Goal: Task Accomplishment & Management: Manage account settings

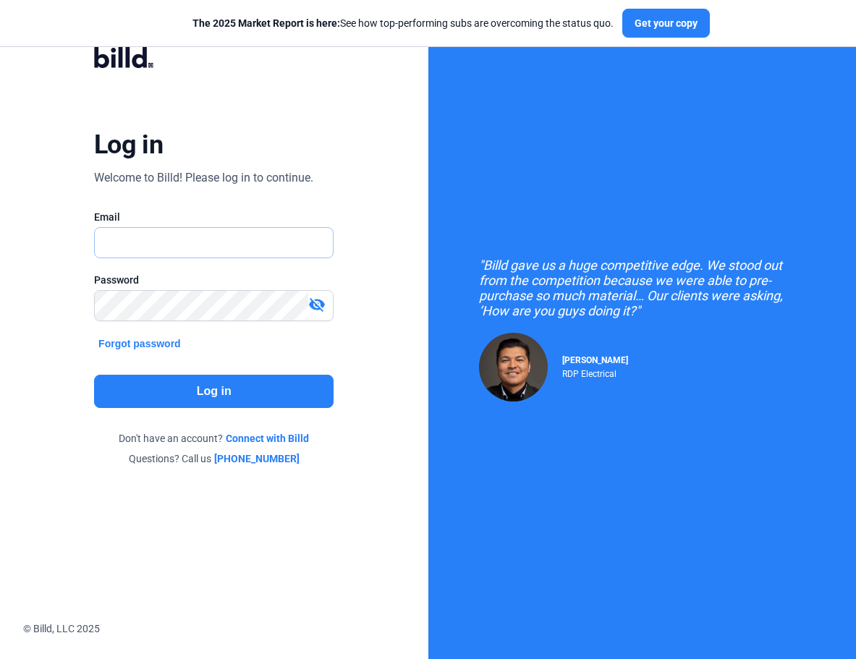
type input "[PERSON_NAME][EMAIL_ADDRESS][DOMAIN_NAME]"
click at [207, 392] on button "Log in" at bounding box center [213, 391] width 239 height 33
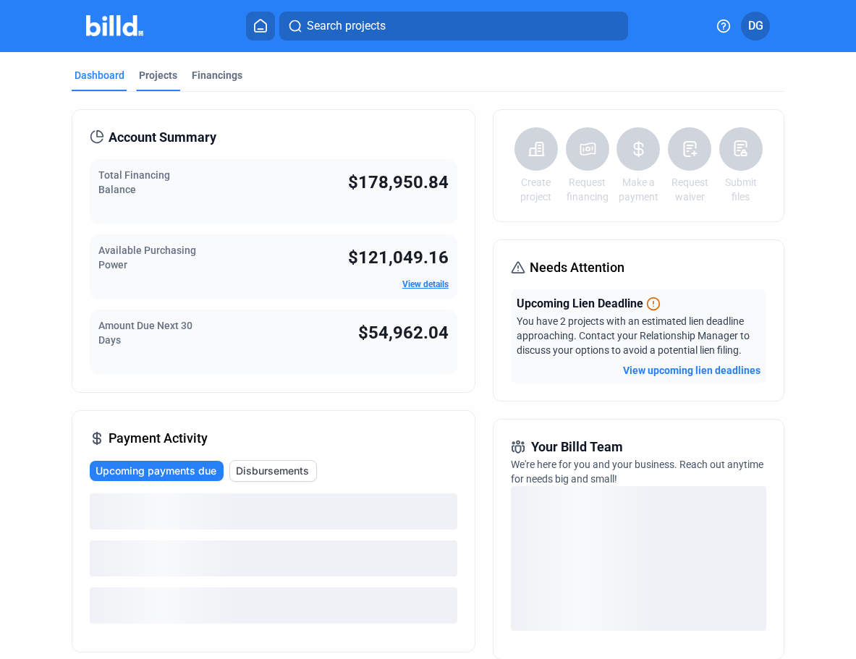
click at [160, 72] on div "Projects" at bounding box center [158, 75] width 38 height 14
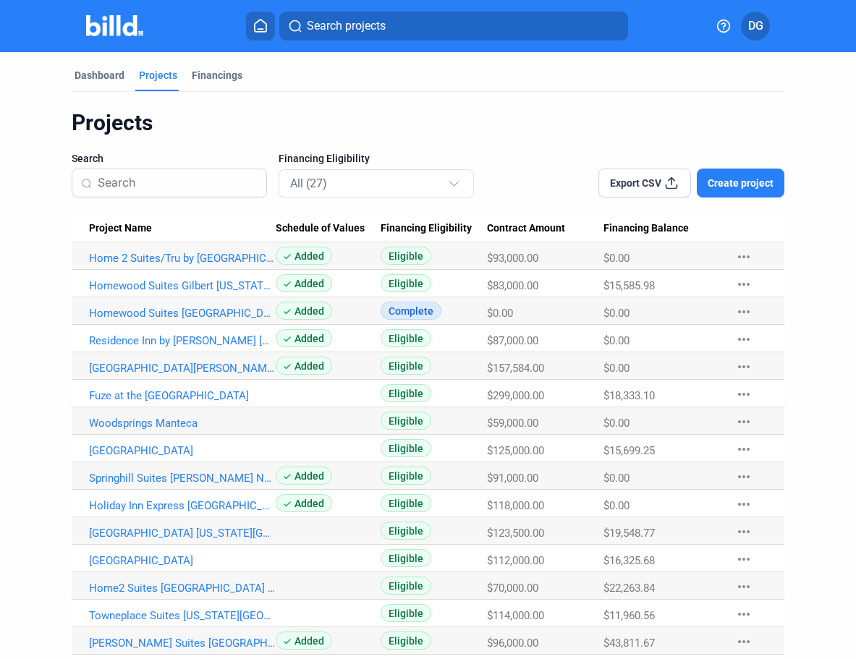
click at [158, 181] on input at bounding box center [178, 183] width 160 height 30
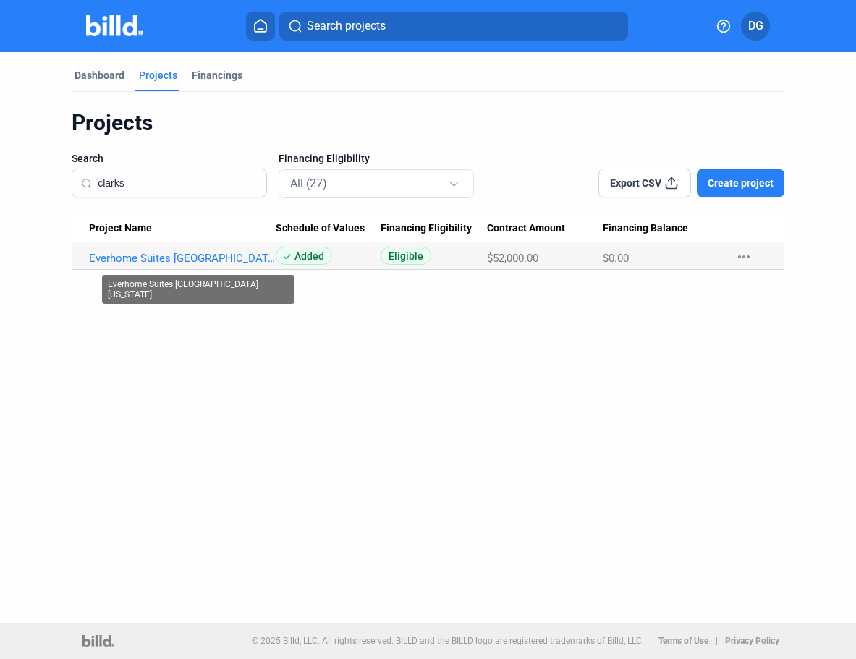
type input "clarks"
click at [172, 257] on link "Everhome Suites [GEOGRAPHIC_DATA] [US_STATE]" at bounding box center [182, 258] width 187 height 13
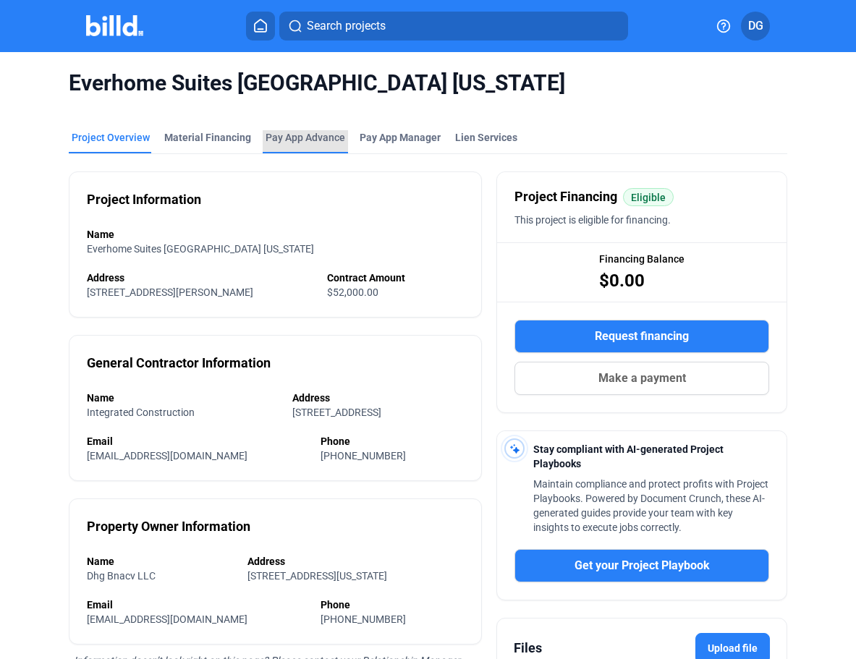
click at [296, 140] on div "Pay App Advance" at bounding box center [305, 137] width 80 height 14
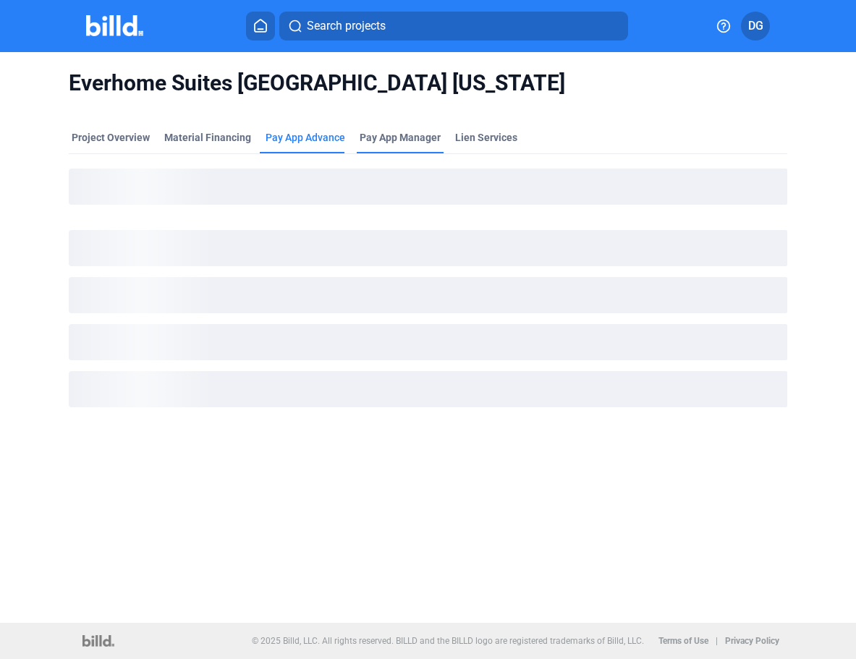
click at [395, 140] on span "Pay App Manager" at bounding box center [399, 137] width 81 height 14
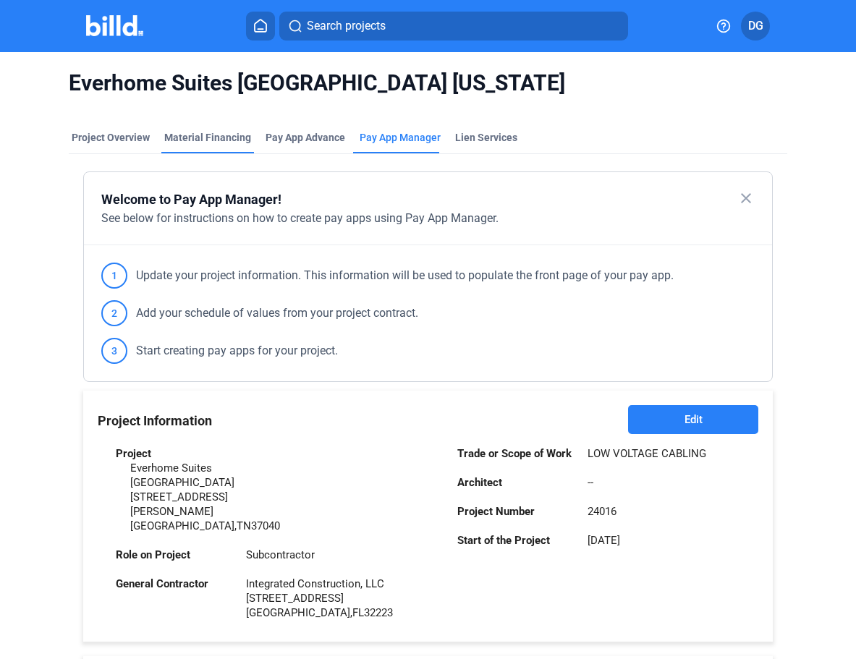
click at [206, 137] on div "Material Financing" at bounding box center [207, 137] width 87 height 14
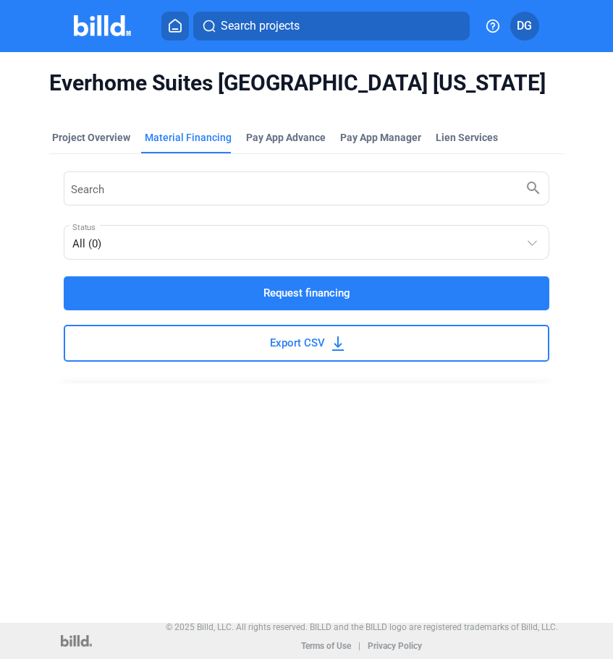
click at [175, 31] on icon at bounding box center [175, 26] width 12 height 12
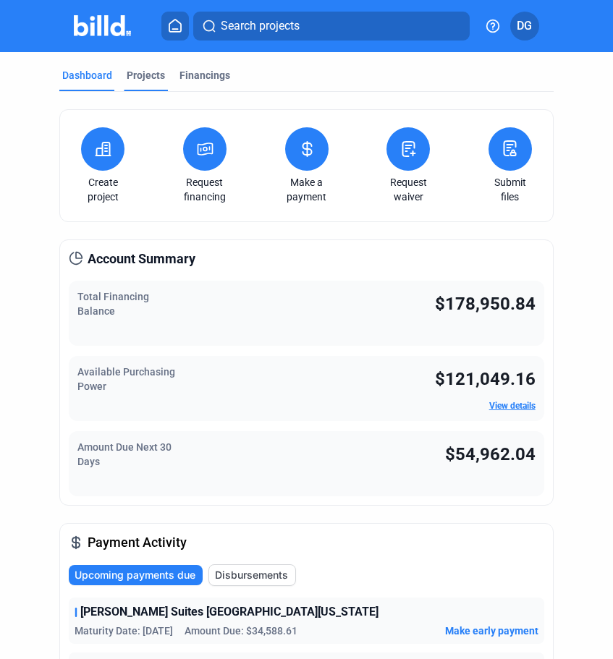
click at [138, 78] on div "Projects" at bounding box center [146, 75] width 38 height 14
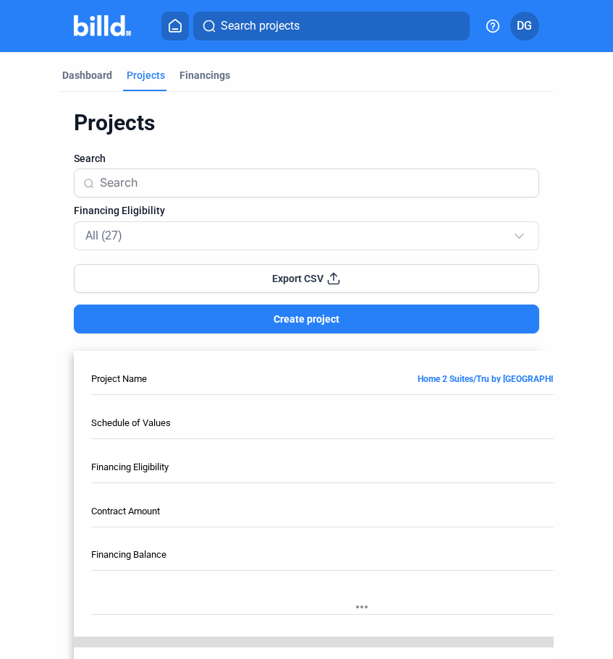
click at [305, 29] on button "Search projects" at bounding box center [331, 26] width 276 height 29
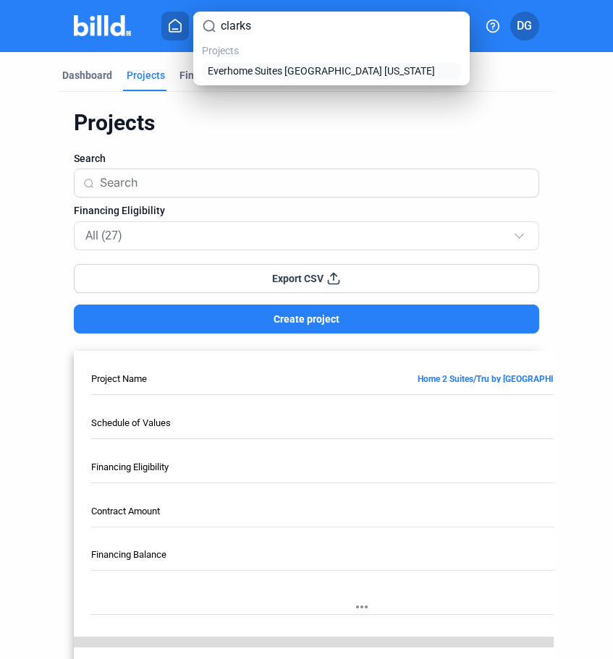
type input "clarks"
click at [295, 68] on span "Everhome Suites [GEOGRAPHIC_DATA] [US_STATE]" at bounding box center [321, 71] width 227 height 14
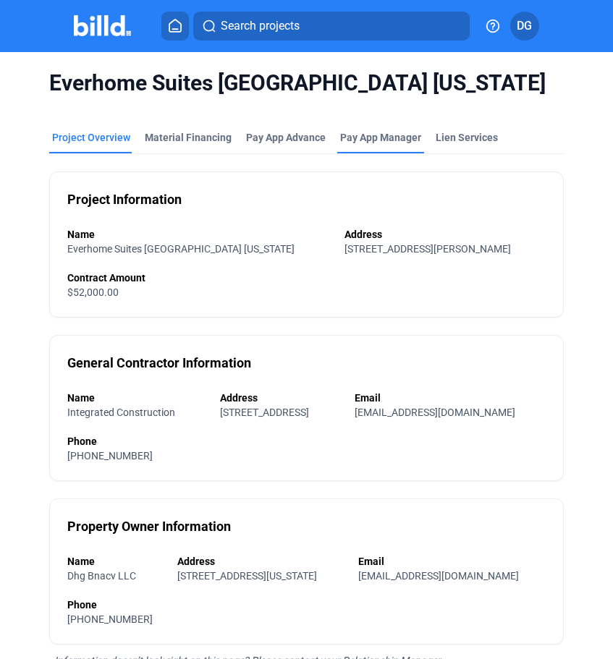
click at [351, 135] on span "Pay App Manager" at bounding box center [380, 137] width 81 height 14
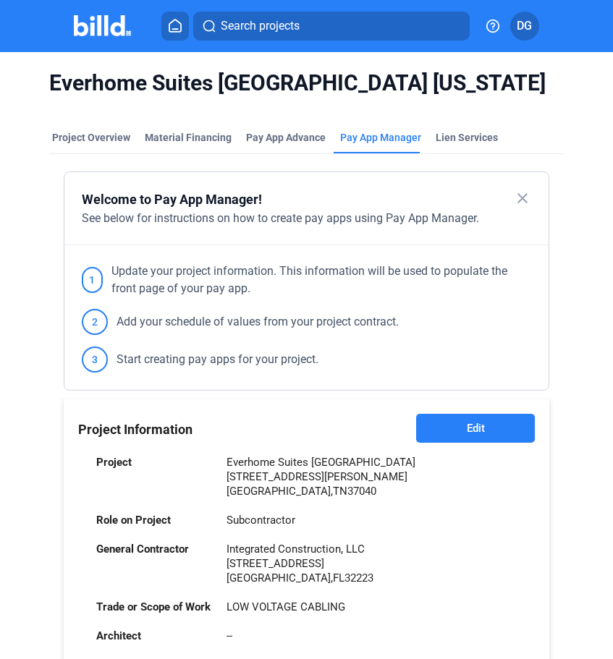
click at [463, 430] on button "Edit" at bounding box center [475, 428] width 119 height 29
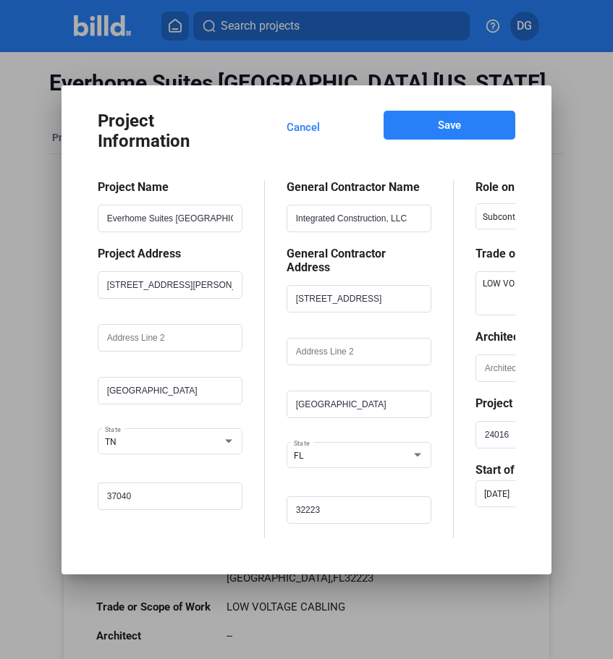
click at [302, 130] on span "Cancel" at bounding box center [302, 127] width 33 height 14
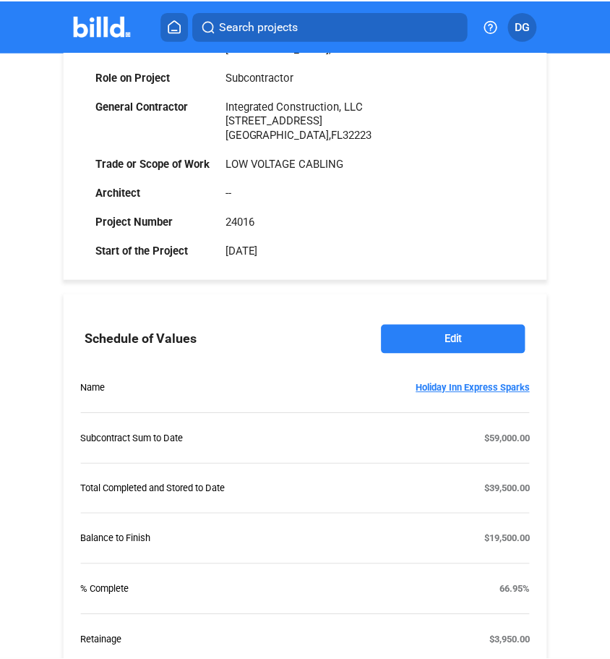
scroll to position [447, 0]
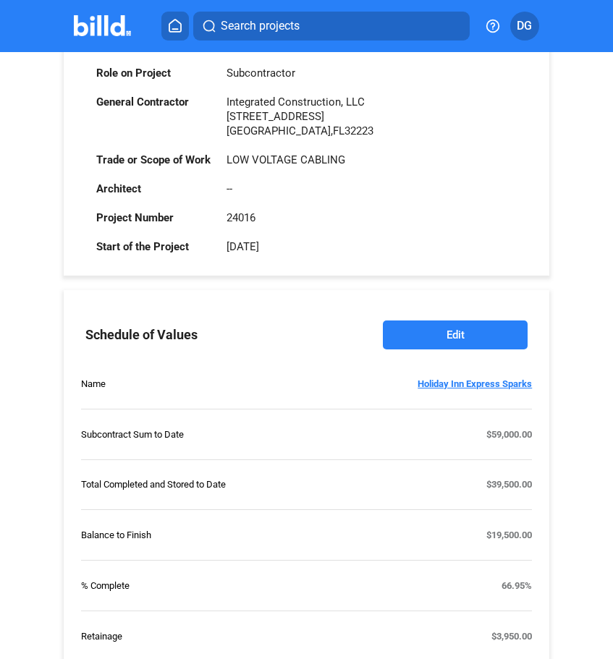
click at [458, 334] on button "Edit" at bounding box center [455, 334] width 145 height 29
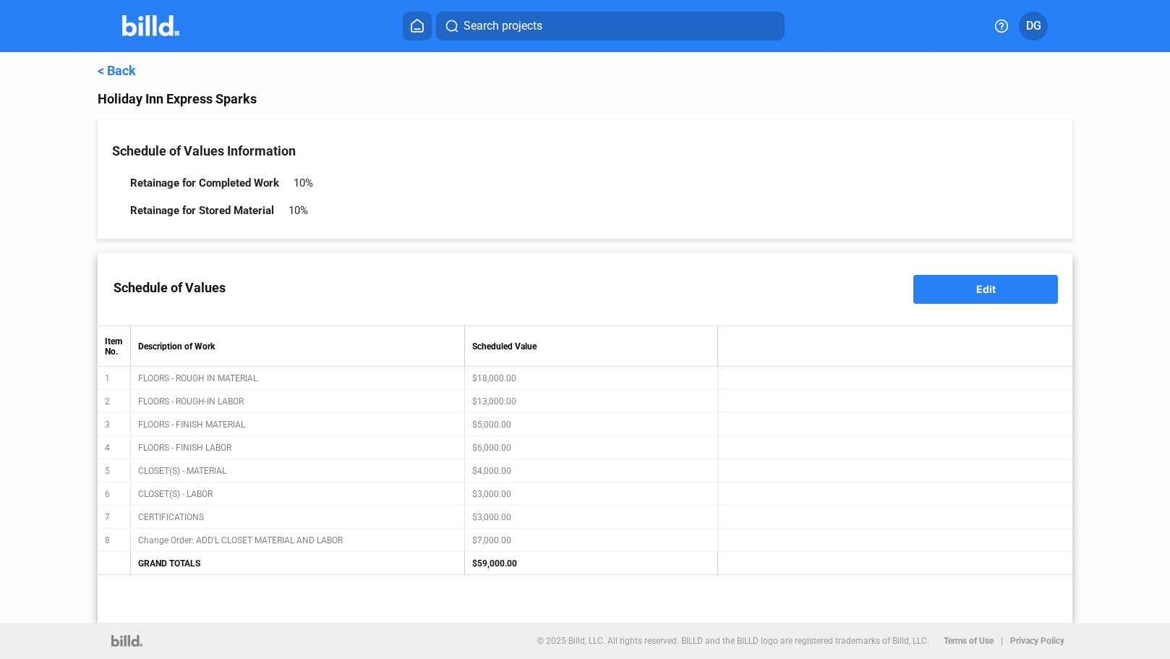
click at [239, 183] on div "Retainage for Completed Work" at bounding box center [204, 182] width 149 height 13
click at [217, 152] on span "Schedule of Values Information" at bounding box center [204, 150] width 184 height 15
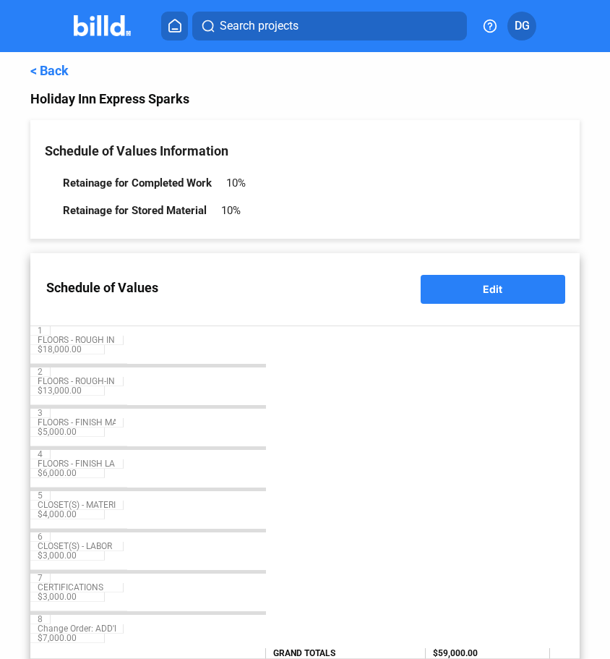
click at [54, 72] on link "< Back" at bounding box center [49, 70] width 38 height 15
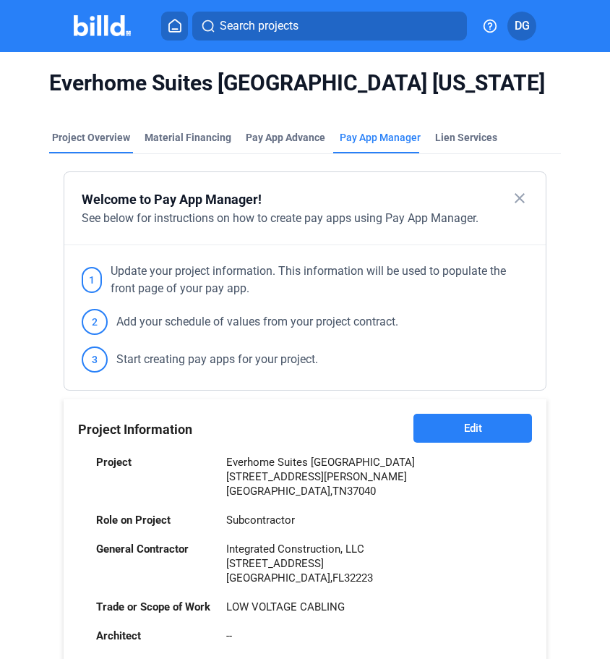
click at [96, 137] on div "Project Overview" at bounding box center [91, 137] width 78 height 14
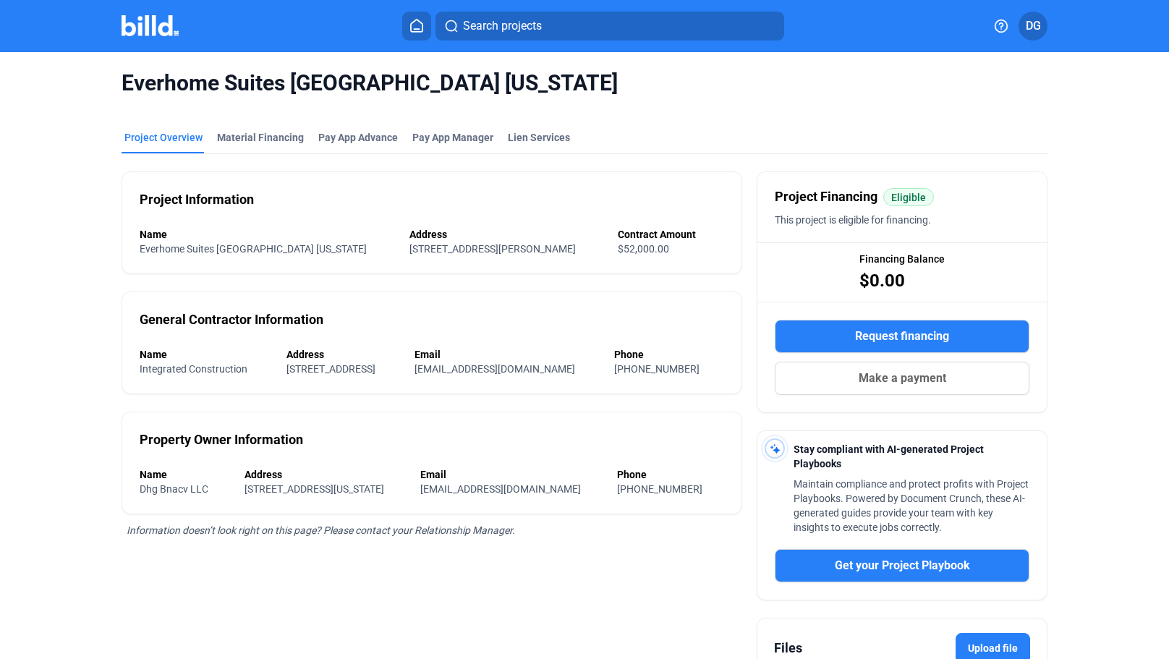
click at [414, 27] on icon at bounding box center [416, 26] width 14 height 14
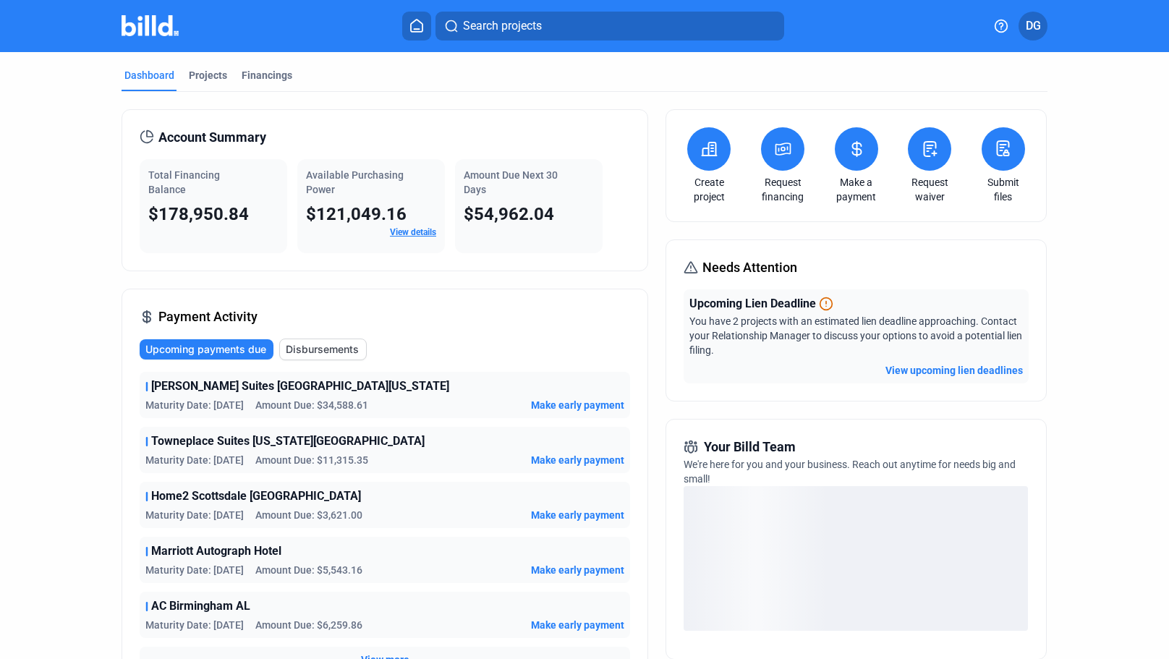
click at [704, 153] on icon at bounding box center [709, 148] width 18 height 17
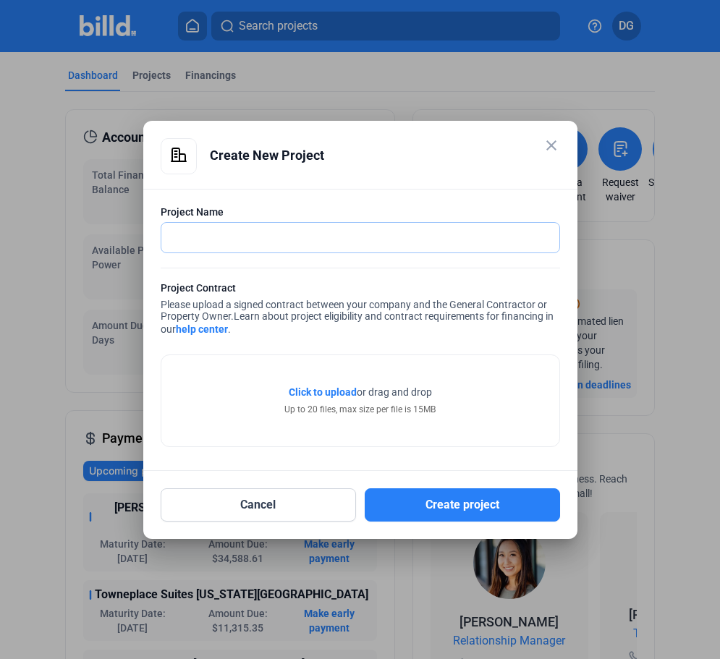
click at [217, 236] on input "text" at bounding box center [360, 238] width 398 height 30
type input "Everhome Suites [GEOGRAPHIC_DATA] [US_STATE] 2.0"
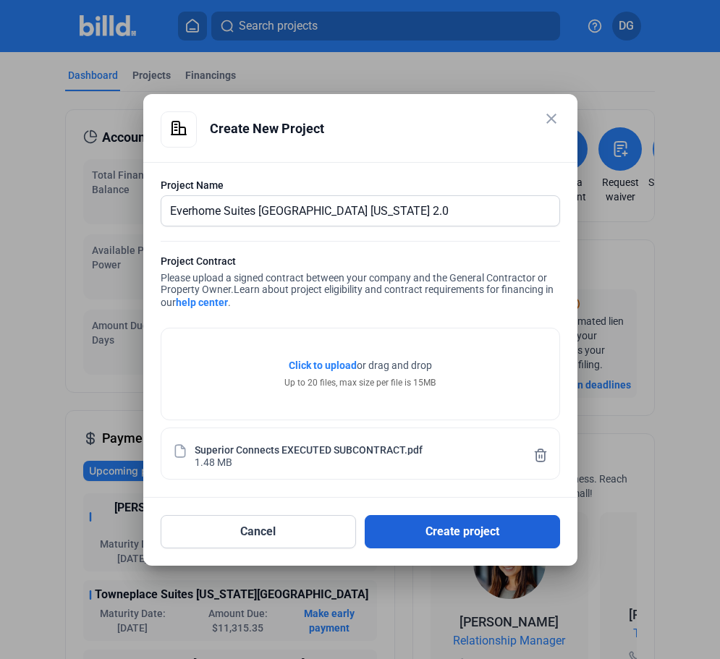
click at [458, 525] on button "Create project" at bounding box center [461, 531] width 195 height 33
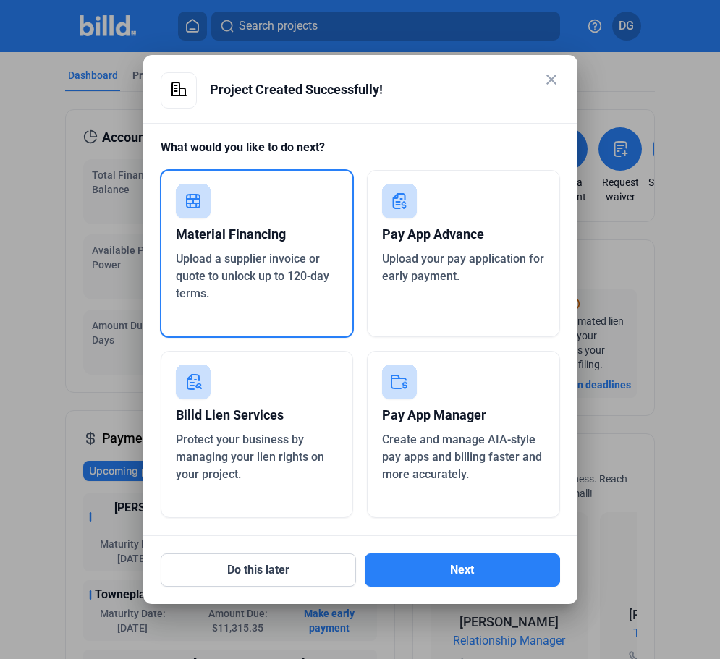
click at [425, 412] on div "Pay App Manager" at bounding box center [463, 415] width 163 height 32
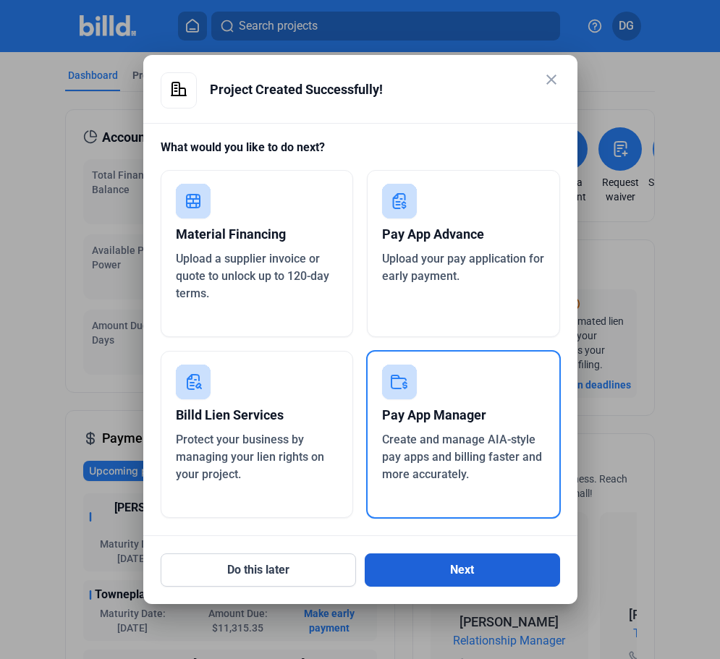
click at [448, 570] on button "Next" at bounding box center [461, 569] width 195 height 33
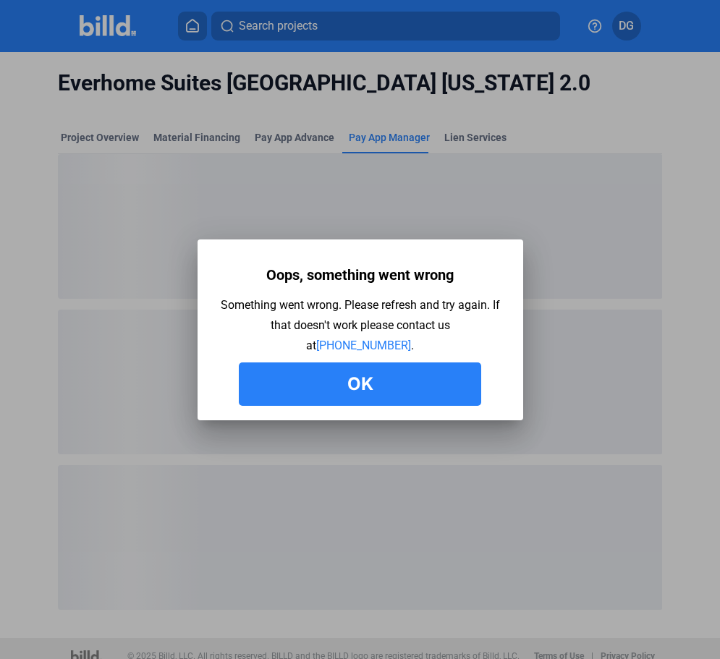
click at [362, 385] on button "Ok" at bounding box center [360, 383] width 242 height 43
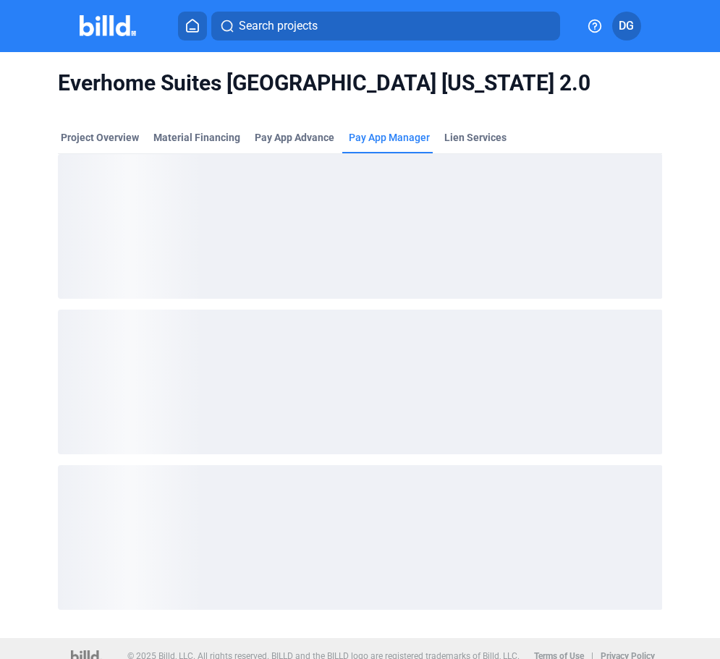
click at [378, 135] on span "Pay App Manager" at bounding box center [389, 137] width 81 height 14
click at [96, 135] on div "Project Overview" at bounding box center [100, 137] width 78 height 14
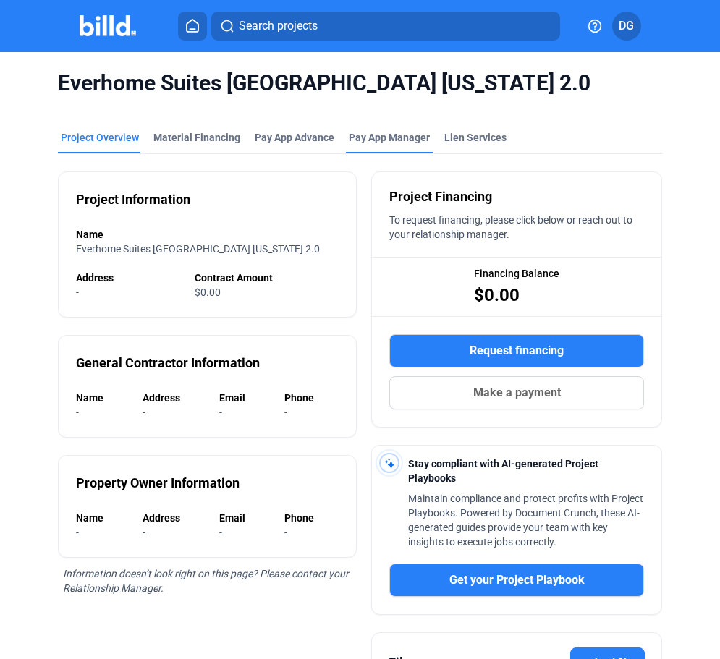
click at [374, 134] on span "Pay App Manager" at bounding box center [389, 137] width 81 height 14
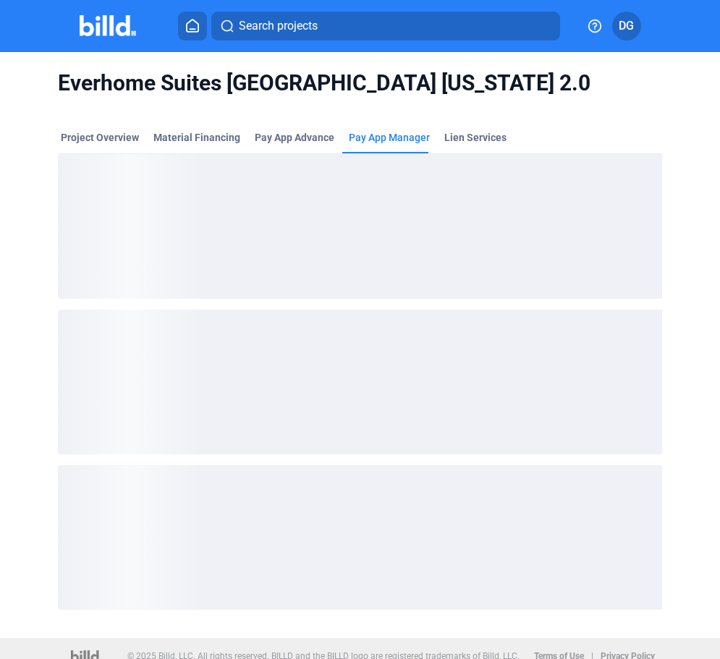
click at [191, 25] on icon at bounding box center [192, 26] width 14 height 14
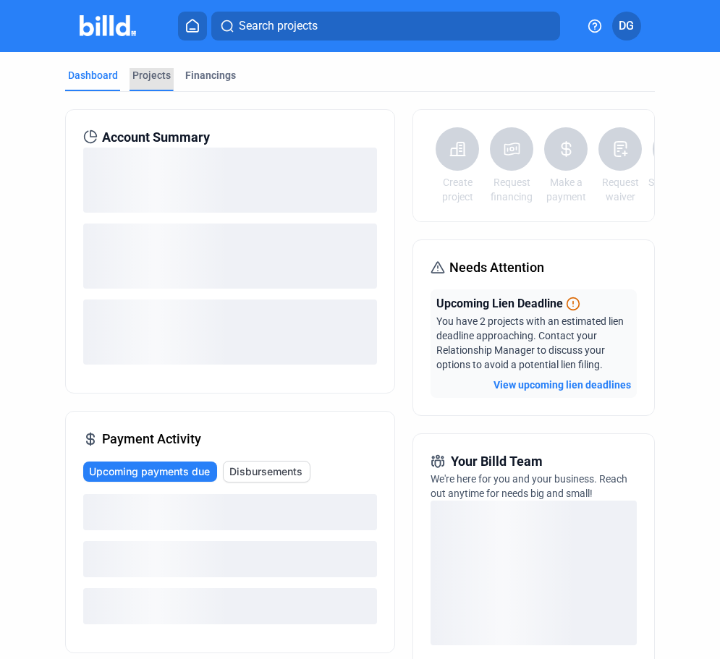
click at [138, 76] on div "Projects" at bounding box center [151, 75] width 38 height 14
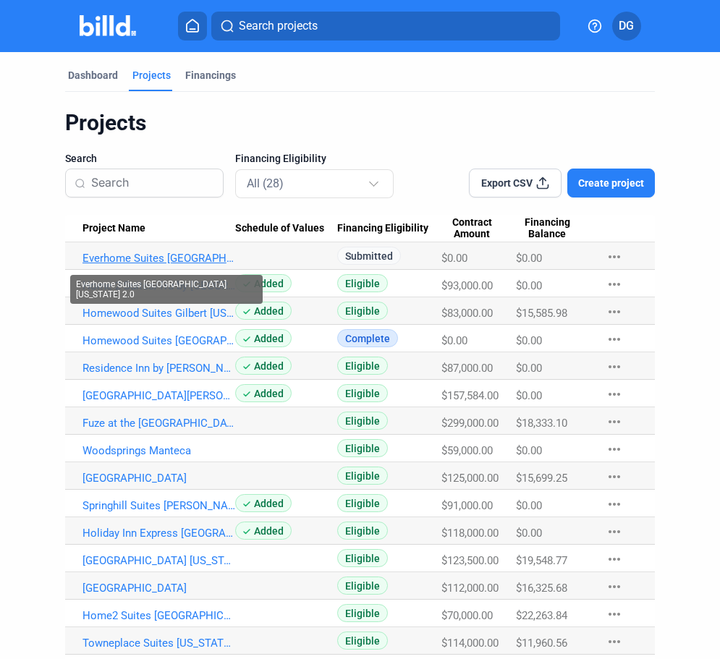
click at [161, 255] on link "Everhome Suites [GEOGRAPHIC_DATA] [US_STATE] 2.0" at bounding box center [158, 258] width 153 height 13
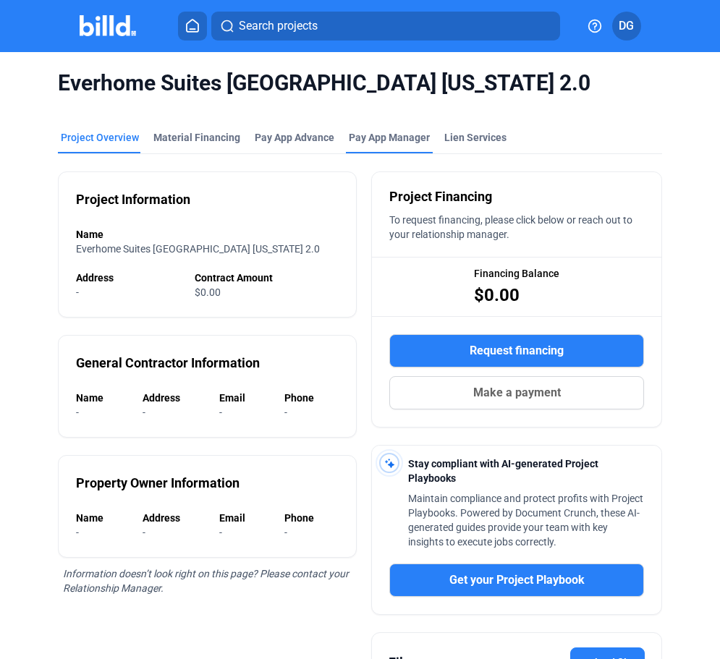
click at [380, 134] on span "Pay App Manager" at bounding box center [389, 137] width 81 height 14
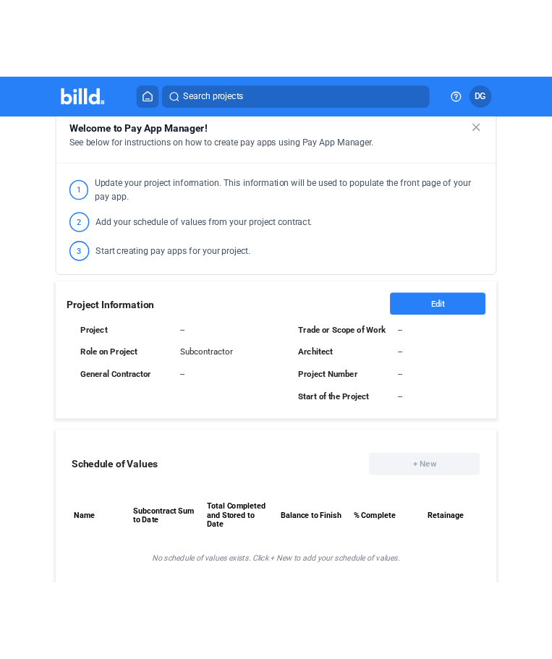
scroll to position [134, 0]
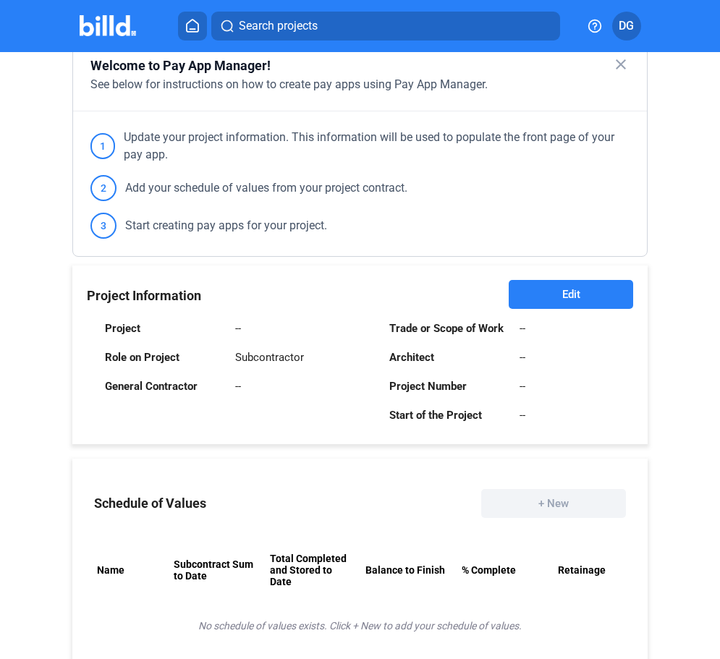
click at [562, 296] on span "Edit" at bounding box center [571, 294] width 18 height 14
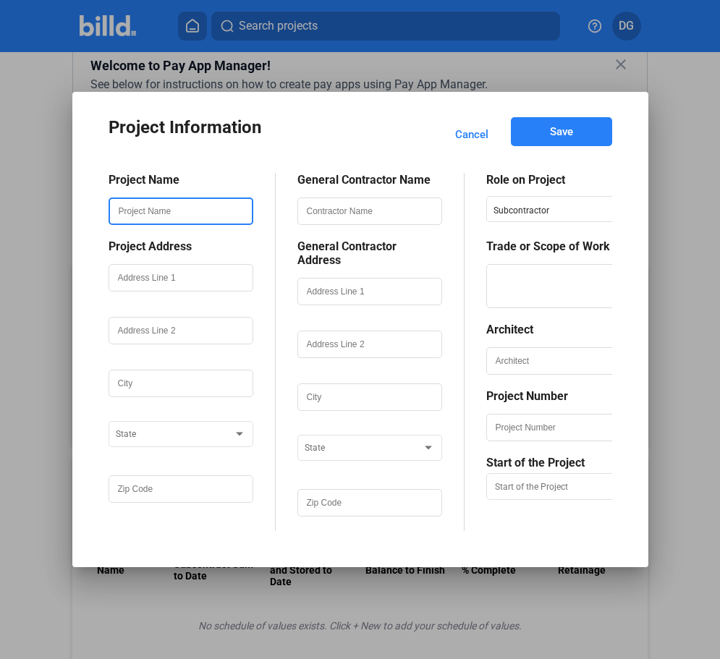
click at [155, 213] on input "text" at bounding box center [181, 211] width 142 height 25
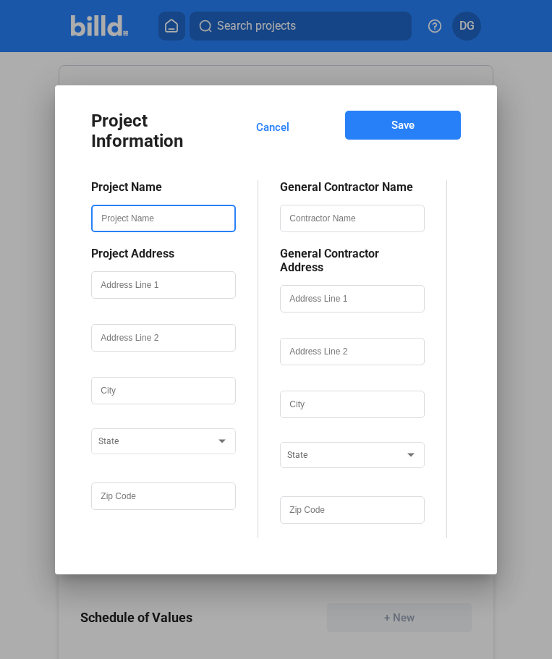
click at [148, 231] on input "text" at bounding box center [164, 218] width 142 height 25
click at [140, 222] on input "text" at bounding box center [164, 218] width 142 height 25
type input "Everhome Suites [GEOGRAPHIC_DATA] [US_STATE]"
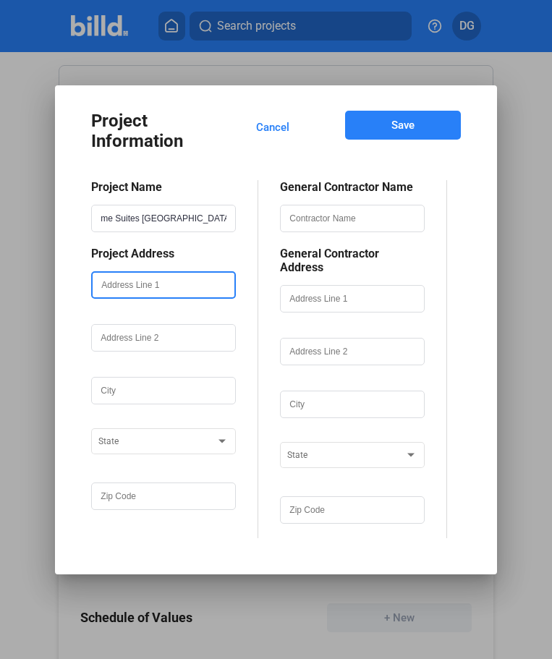
click at [130, 289] on input "text" at bounding box center [164, 285] width 142 height 25
click at [122, 290] on input "text" at bounding box center [164, 285] width 142 height 25
type input "[STREET_ADDRESS][PERSON_NAME]"
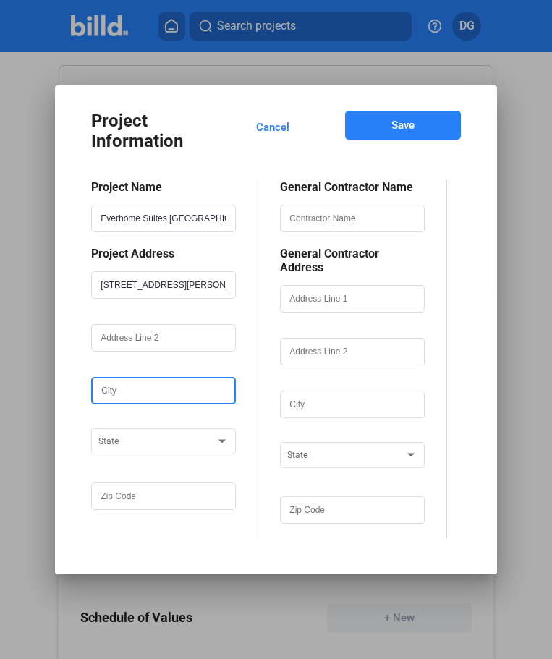
click at [104, 400] on input "text" at bounding box center [164, 390] width 142 height 25
type input "[GEOGRAPHIC_DATA]"
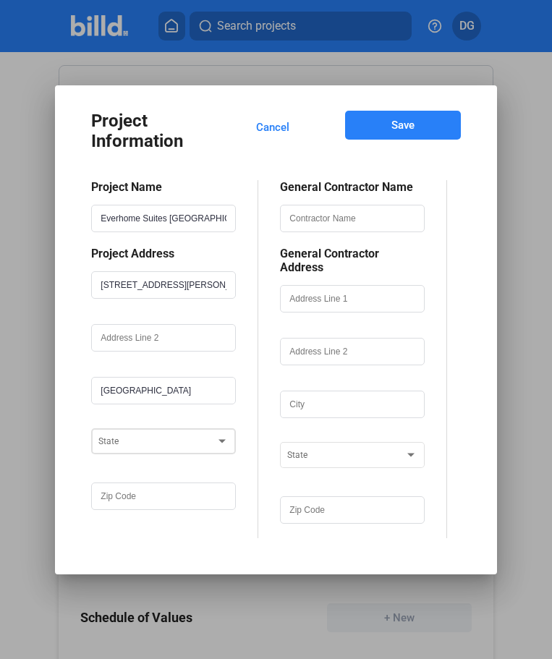
click at [119, 447] on span at bounding box center [156, 442] width 117 height 10
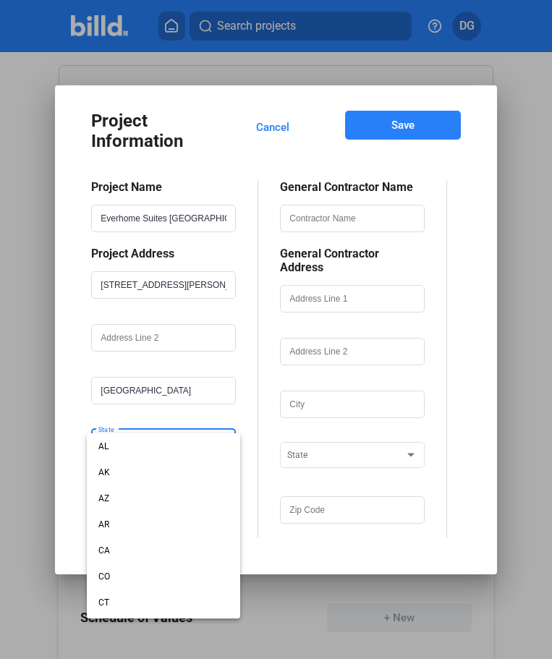
scroll to position [908, 0]
click at [107, 602] on span "TN" at bounding box center [104, 605] width 12 height 10
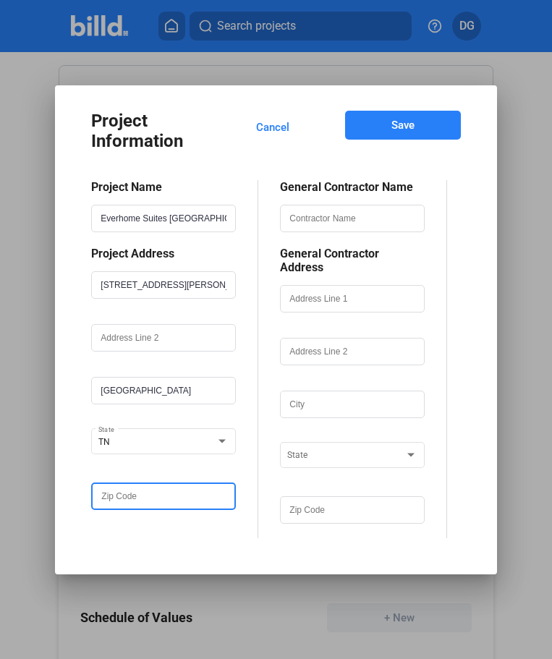
click at [118, 497] on input "text" at bounding box center [164, 496] width 142 height 25
type input "37040"
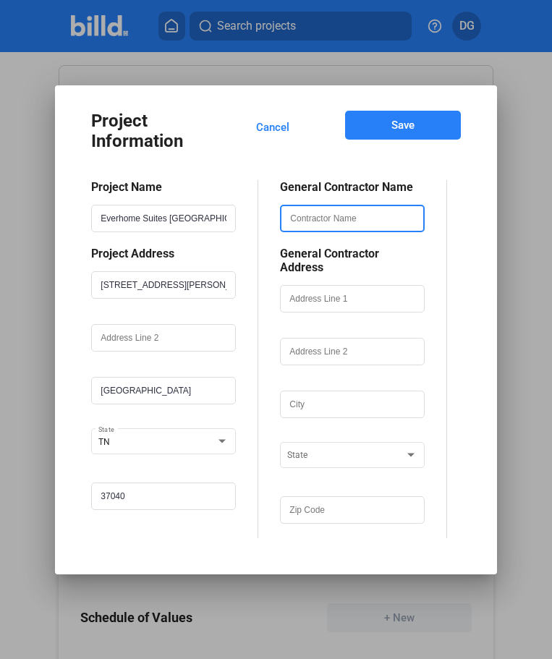
click at [339, 231] on input "text" at bounding box center [352, 218] width 142 height 25
type input "Integrated Construction, LLC"
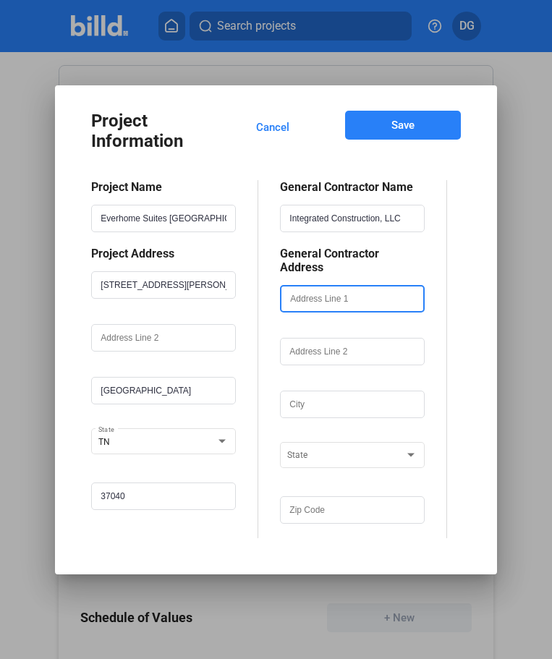
click at [318, 293] on input "text" at bounding box center [352, 298] width 142 height 25
type input "[STREET_ADDRESS]"
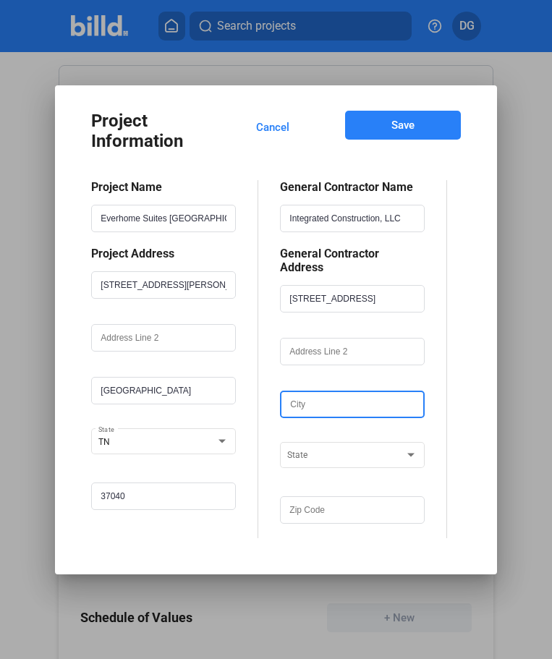
click at [321, 399] on input "text" at bounding box center [352, 404] width 142 height 25
type input "[GEOGRAPHIC_DATA]"
click at [348, 451] on span at bounding box center [345, 456] width 117 height 10
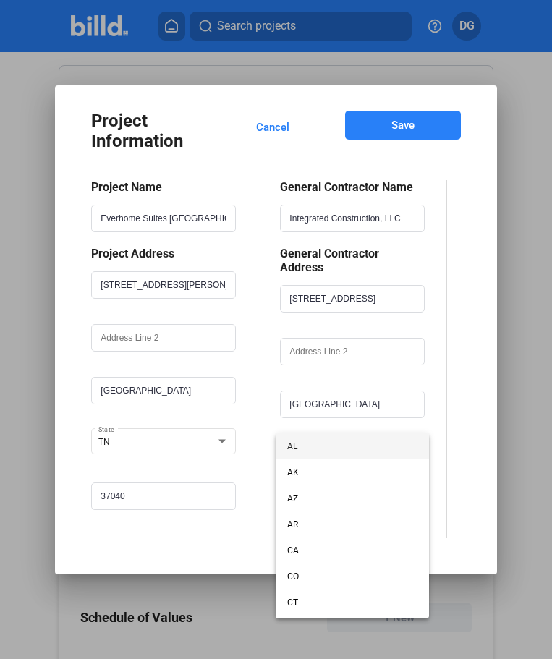
scroll to position [49, 0]
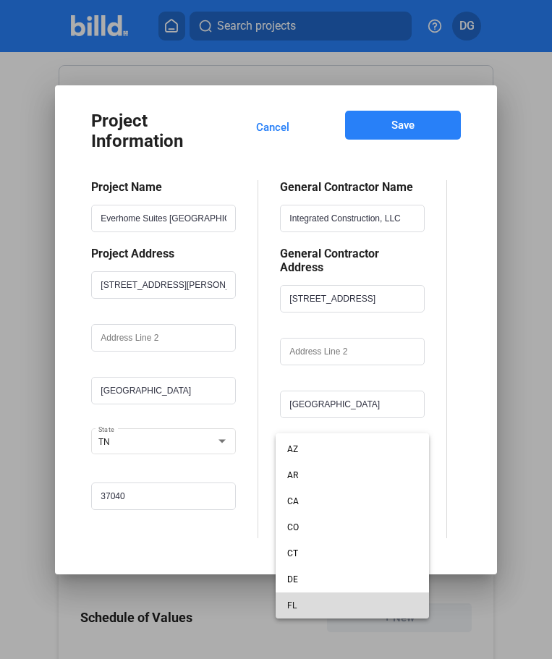
click at [296, 606] on span "FL" at bounding box center [352, 605] width 130 height 26
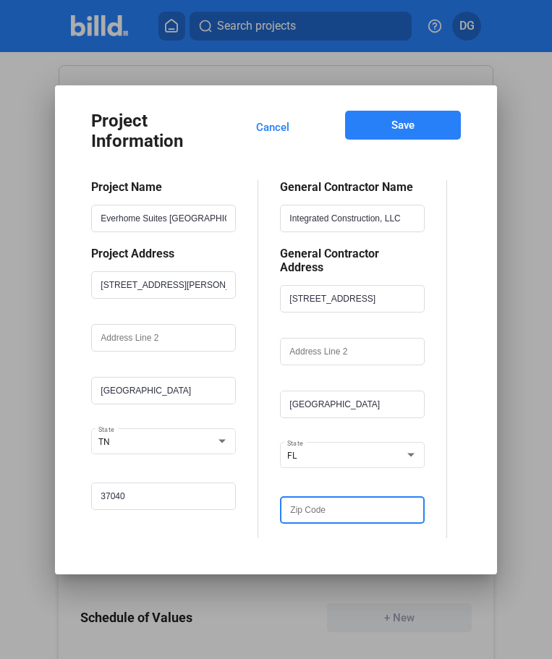
click at [318, 500] on input "text" at bounding box center [352, 510] width 142 height 25
type input "32223"
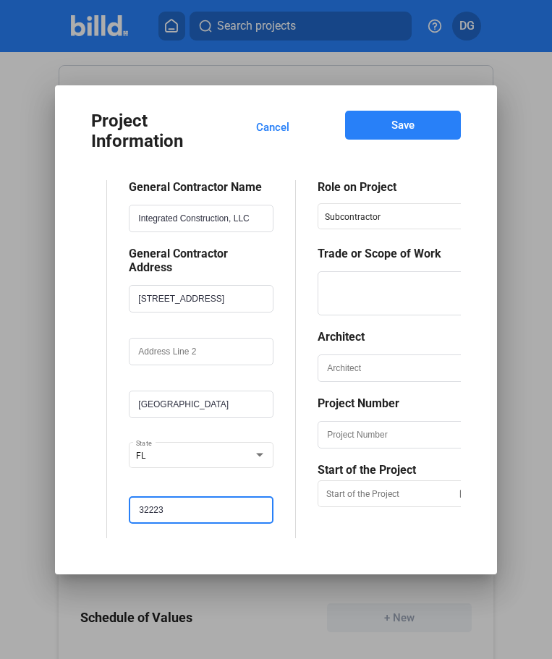
scroll to position [0, 169]
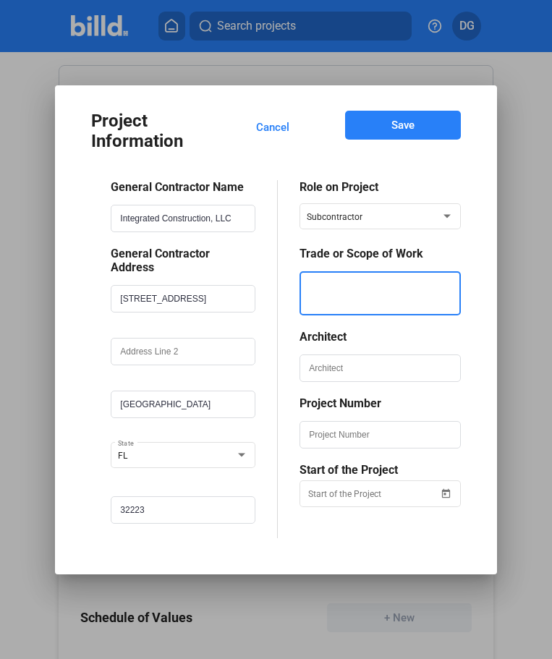
click at [360, 296] on textarea at bounding box center [380, 293] width 158 height 44
type textarea "Low Voltage Cabling"
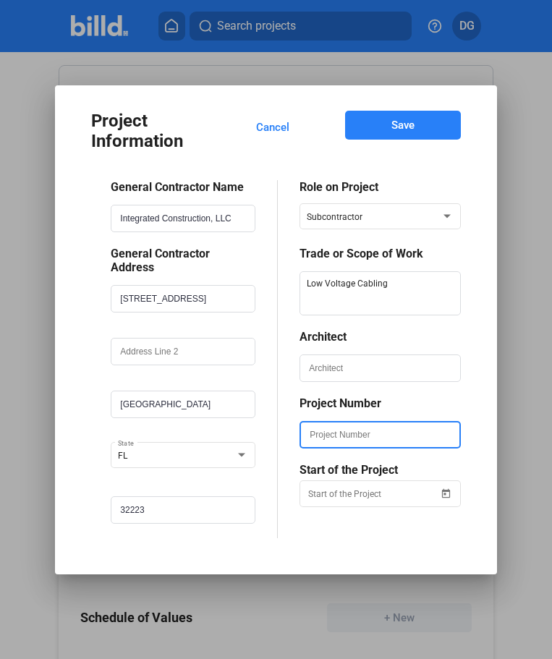
click at [333, 440] on input "text" at bounding box center [380, 434] width 158 height 25
type input "24016"
click at [357, 503] on div "Project Information Cancel Save Project Name Everhome Suites [GEOGRAPHIC_DATA] …" at bounding box center [276, 329] width 552 height 659
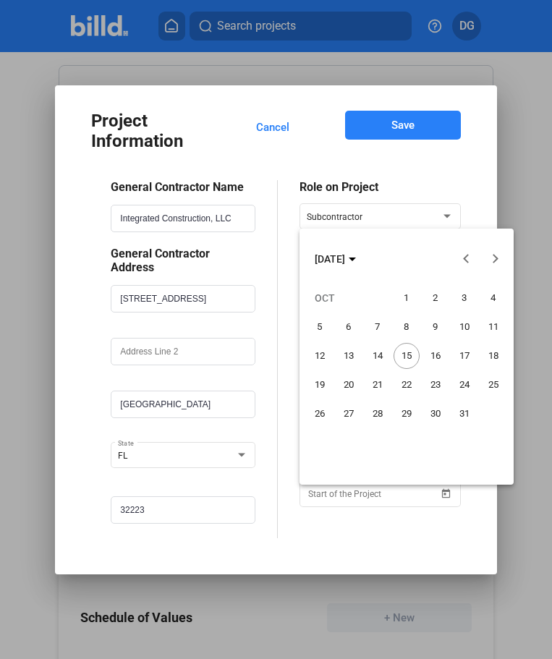
click at [468, 260] on button "Previous month" at bounding box center [466, 258] width 29 height 29
click at [349, 329] on span "1" at bounding box center [349, 327] width 26 height 26
click at [465, 258] on button "Previous month" at bounding box center [466, 258] width 29 height 29
click at [463, 293] on span "1" at bounding box center [464, 298] width 26 height 26
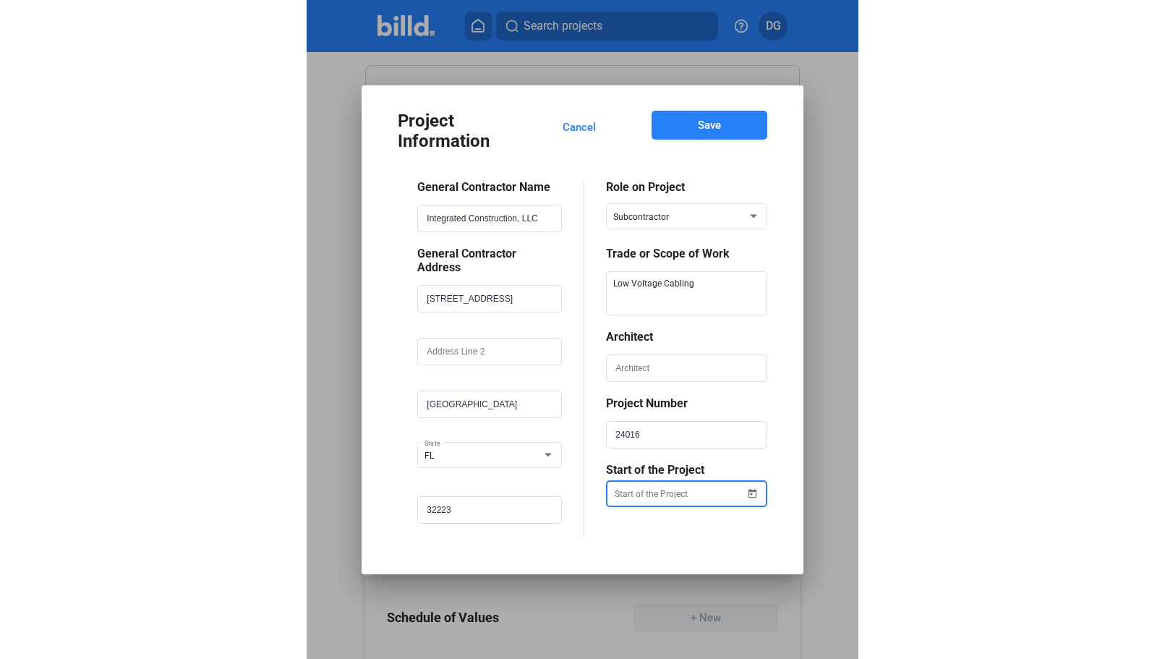
scroll to position [0, 0]
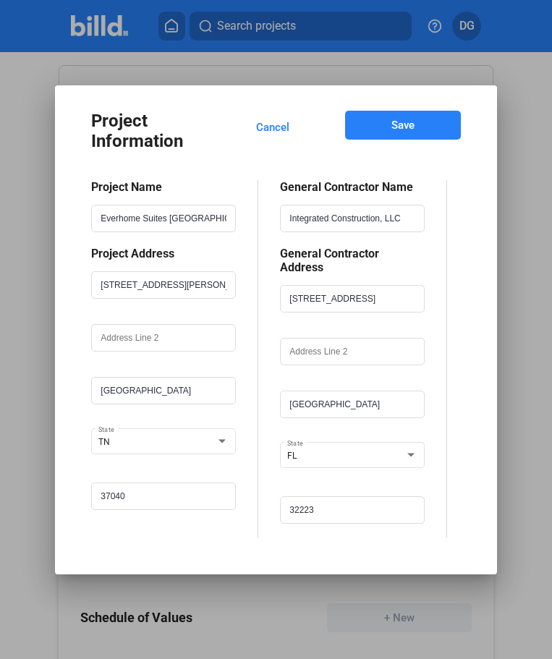
click at [395, 132] on span "Save" at bounding box center [402, 125] width 23 height 14
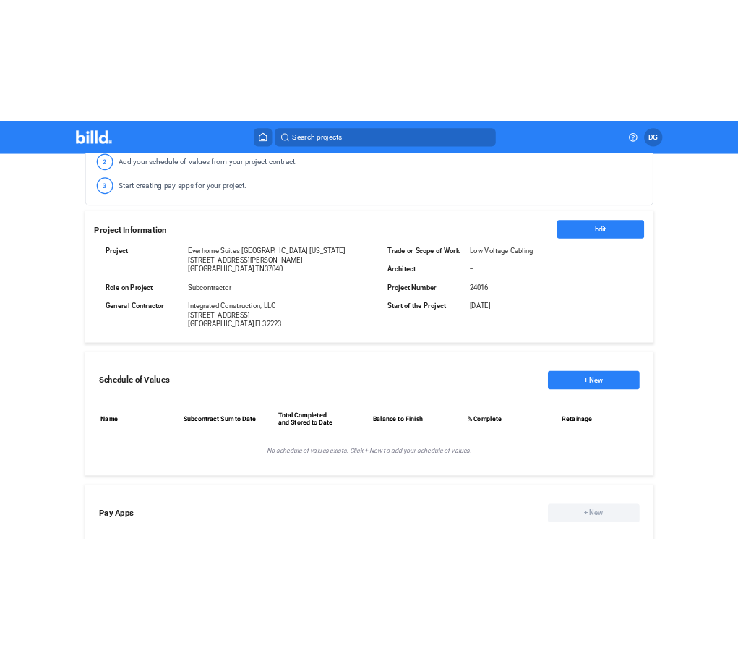
scroll to position [256, 0]
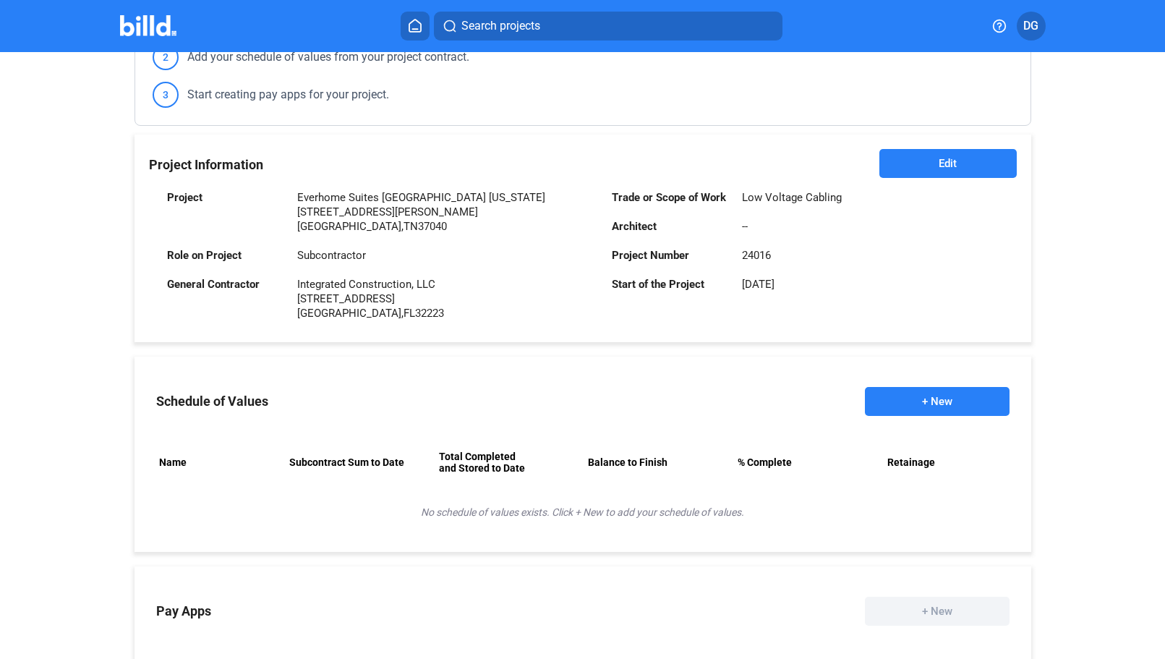
click at [855, 398] on button "+ New" at bounding box center [937, 401] width 145 height 29
click at [855, 401] on button "+ New" at bounding box center [937, 401] width 145 height 29
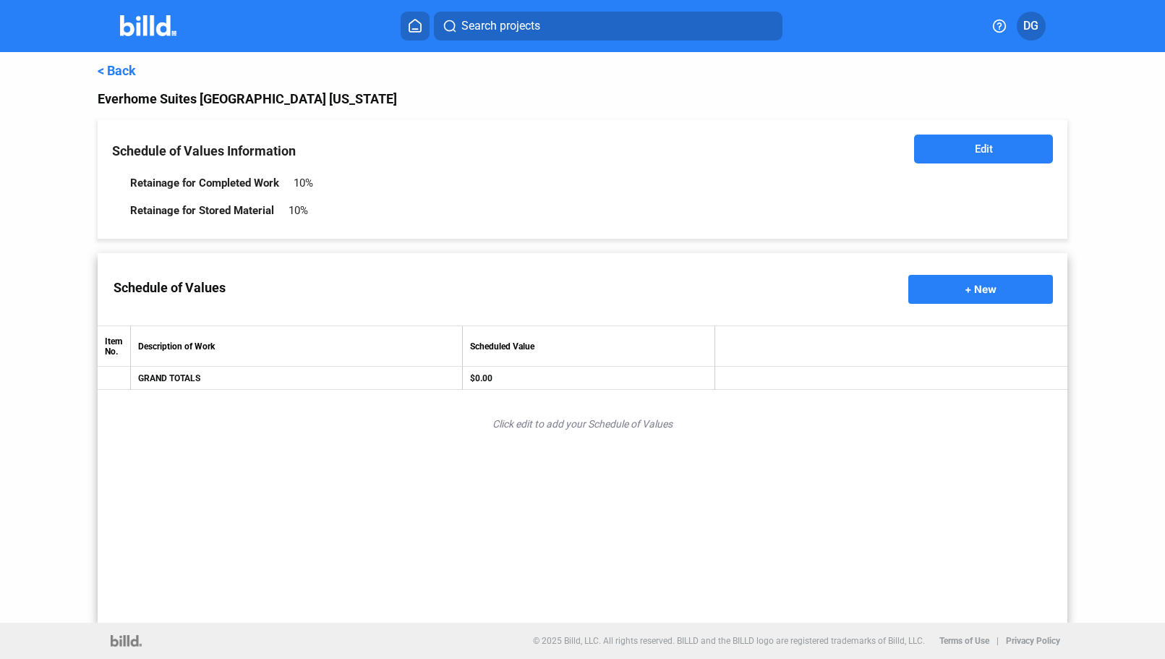
click at [855, 150] on span "Edit" at bounding box center [984, 149] width 18 height 14
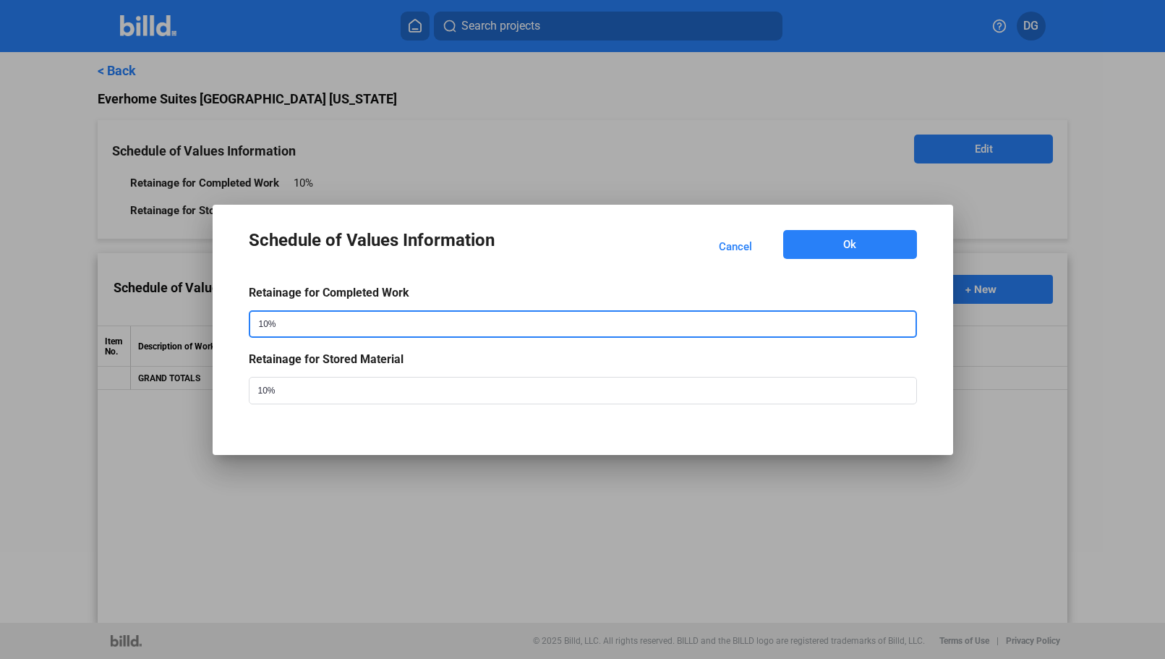
click at [308, 323] on input "10%" at bounding box center [568, 324] width 636 height 25
type input "5%"
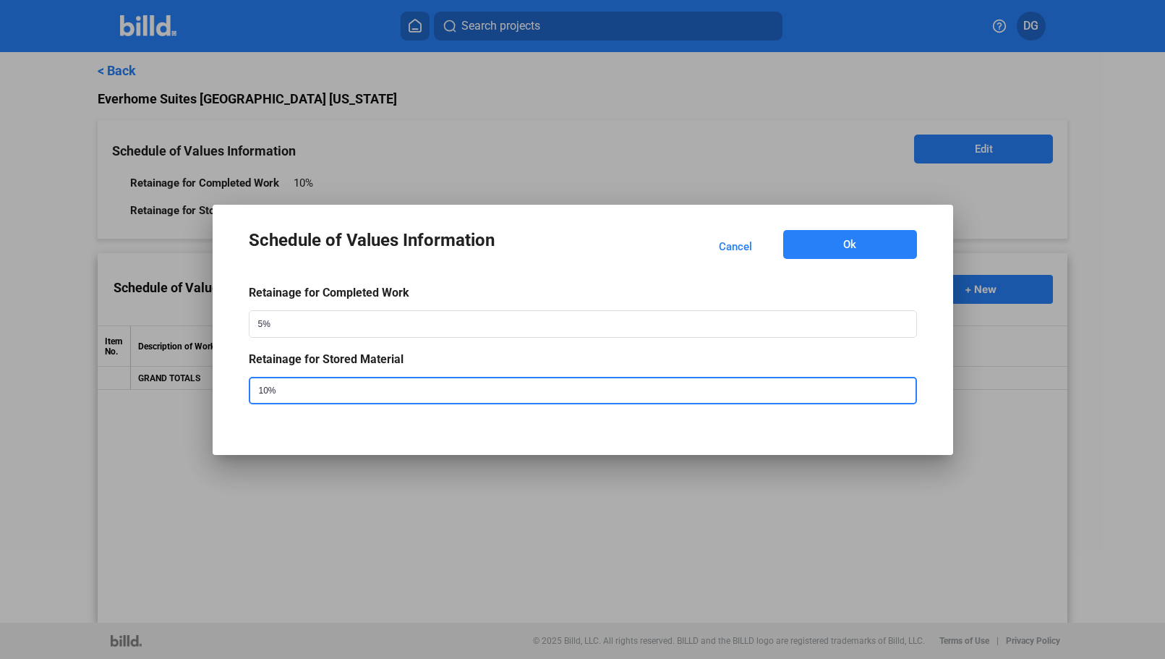
click at [286, 391] on input "10%" at bounding box center [568, 390] width 636 height 25
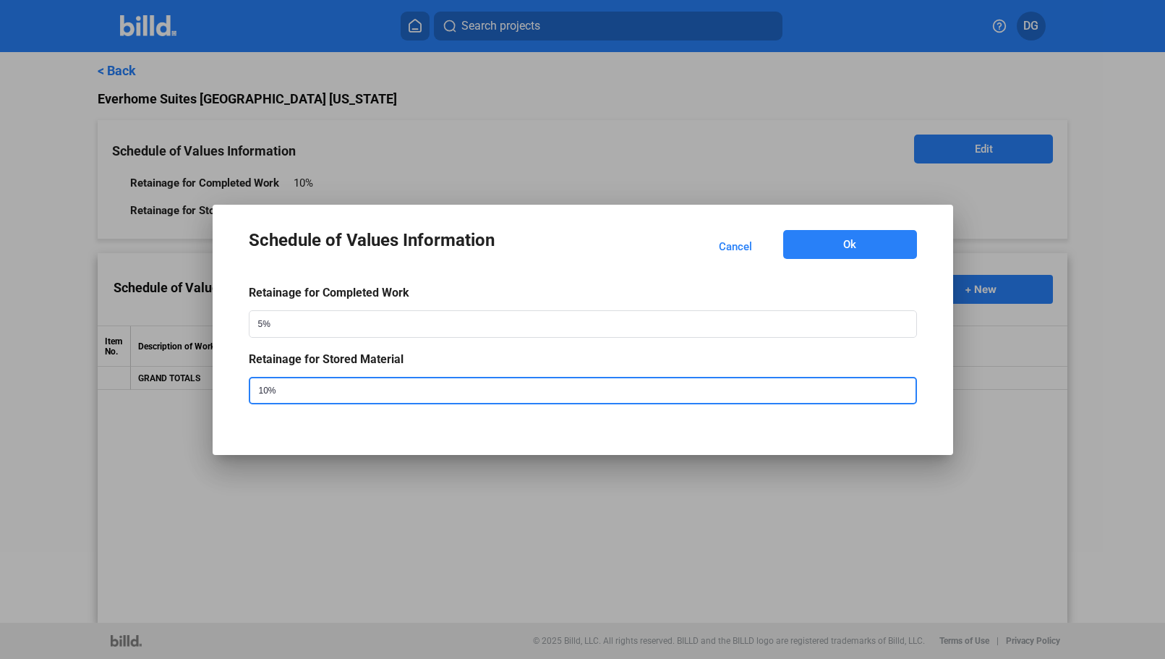
click at [286, 391] on input "10%" at bounding box center [568, 390] width 636 height 25
type input "5%"
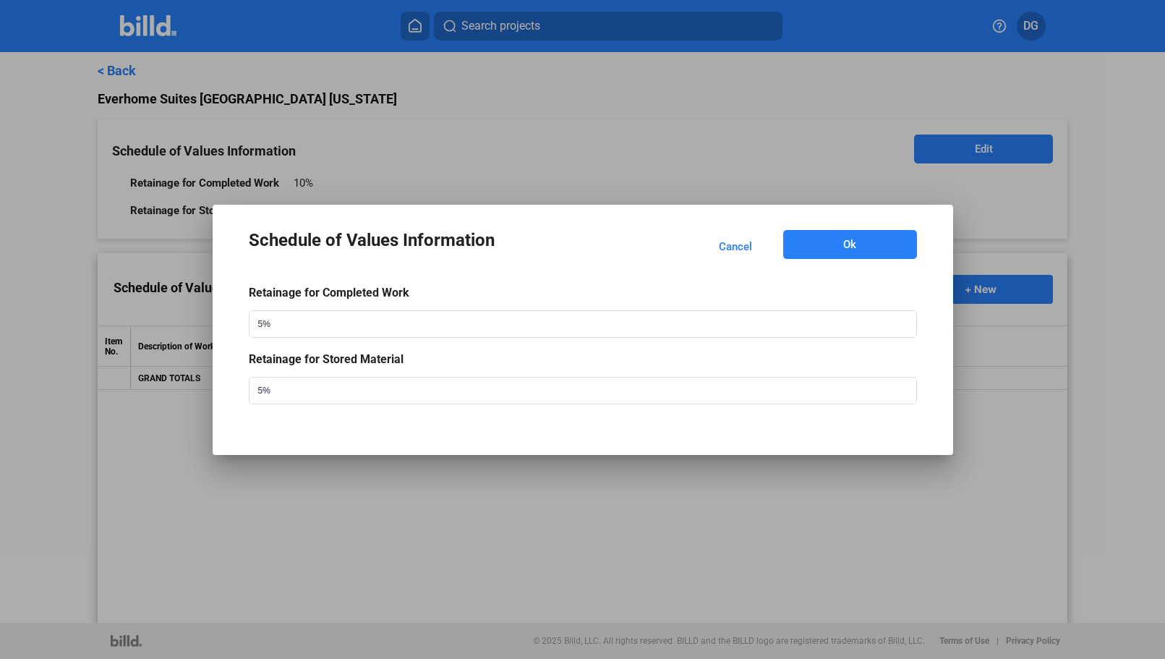
click at [405, 425] on div "Schedule of Values Information Cancel Ok Retainage for Completed Work 5% Retain…" at bounding box center [582, 329] width 697 height 207
click at [855, 241] on button "Ok" at bounding box center [850, 244] width 134 height 29
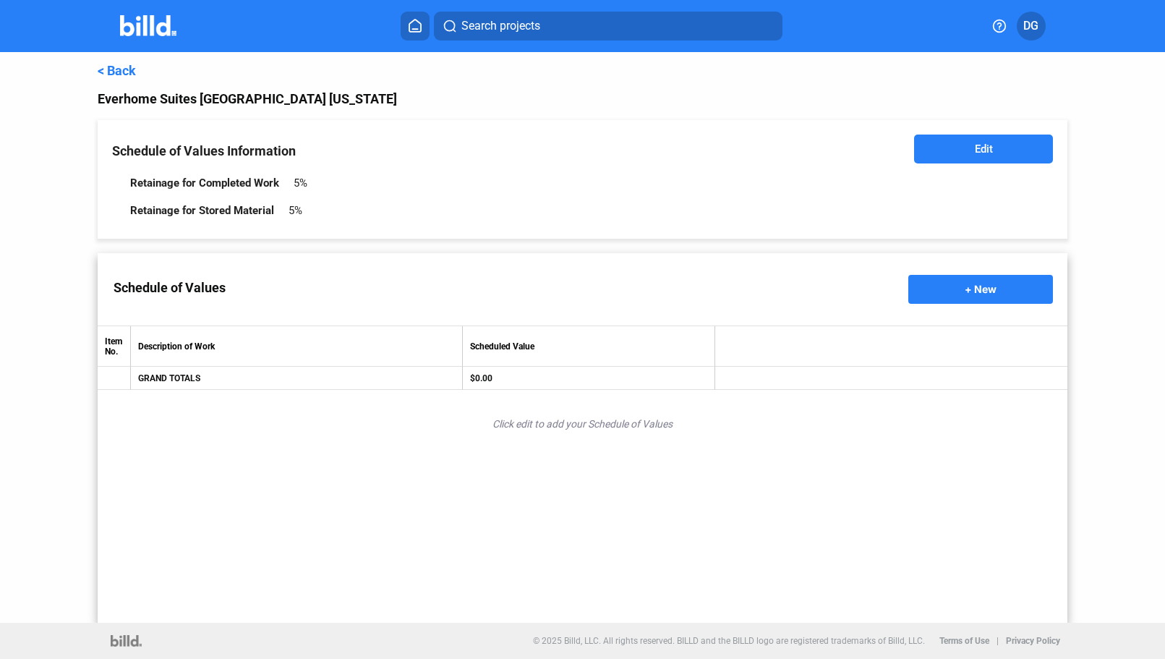
click at [855, 287] on span "+ New" at bounding box center [981, 289] width 32 height 12
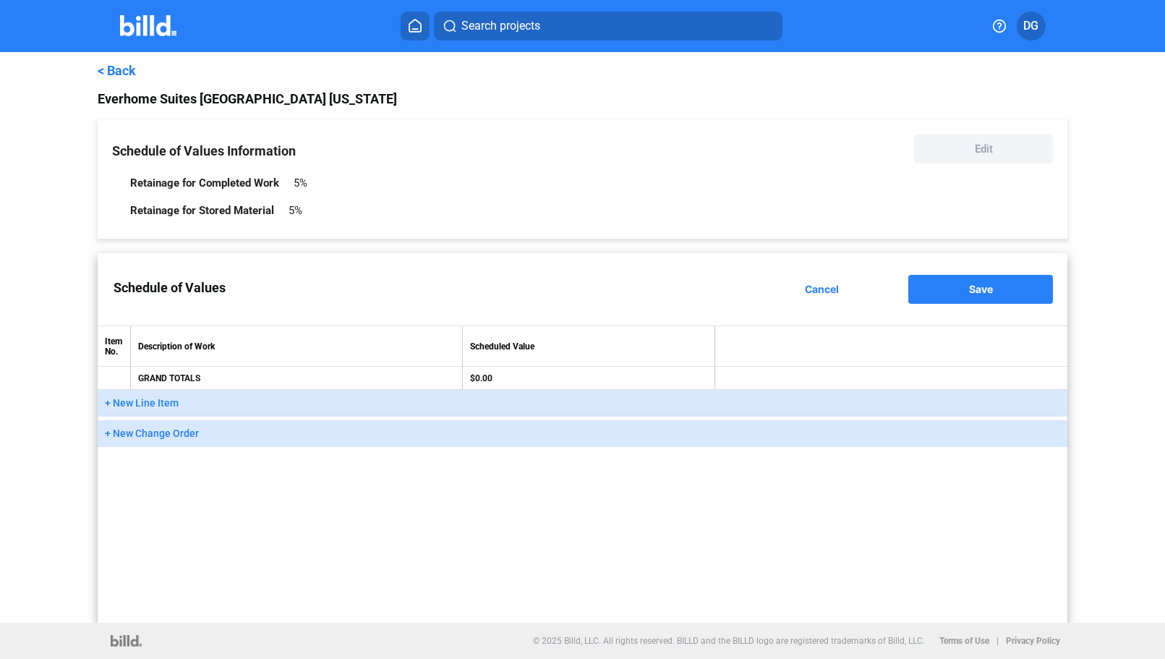
click at [140, 401] on span "+ New Line Item" at bounding box center [142, 403] width 74 height 12
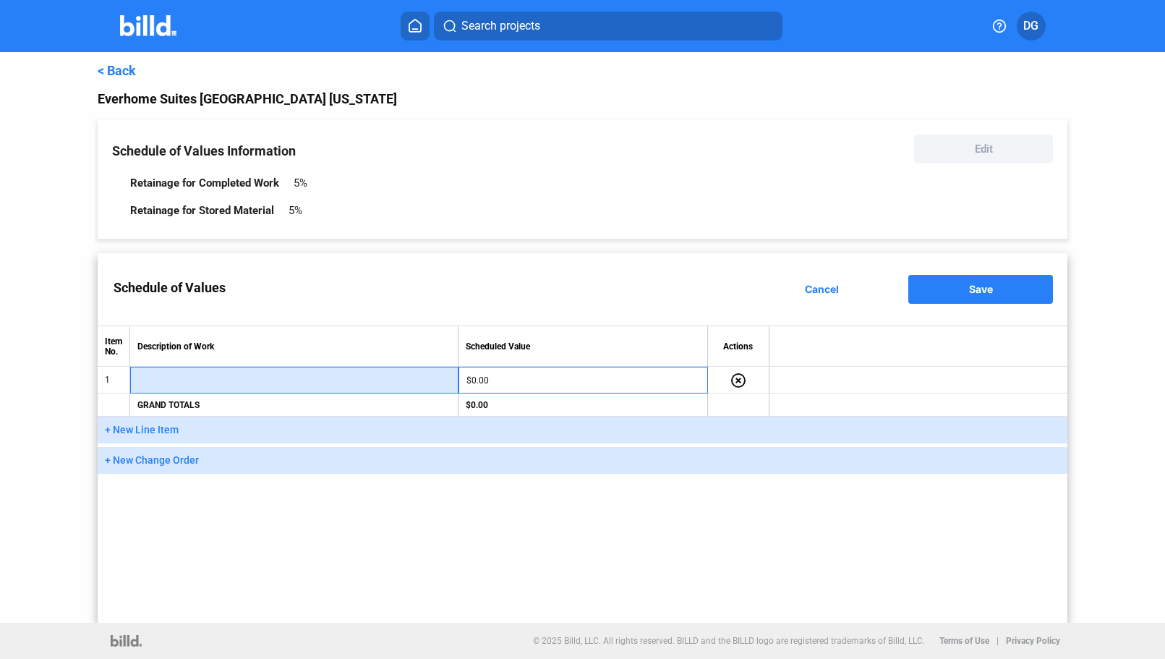
click at [157, 380] on input "text" at bounding box center [294, 381] width 312 height 22
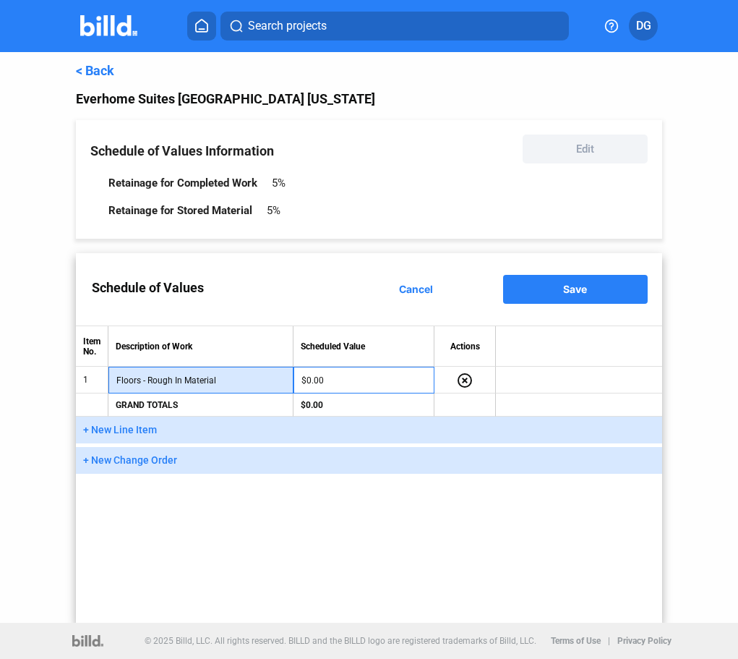
type input "Floors - Rough In Material"
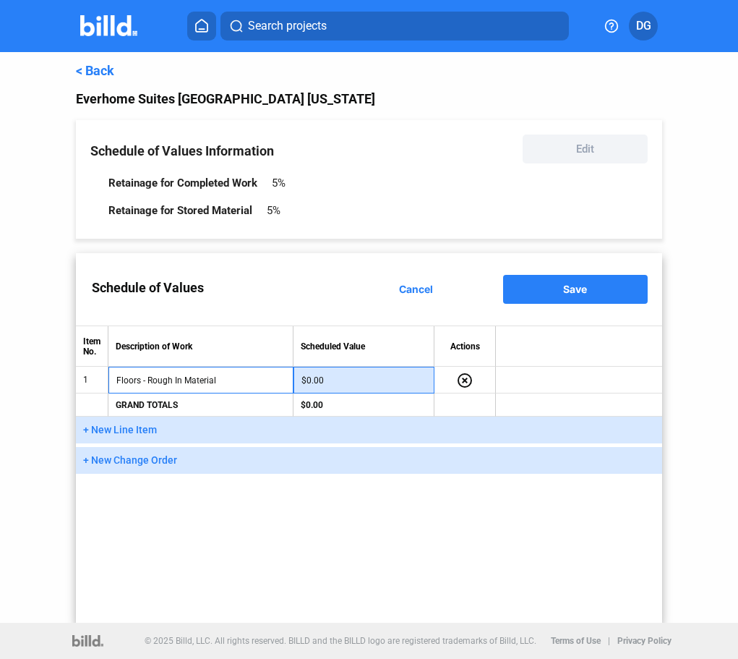
click at [334, 377] on input "$0.00" at bounding box center [364, 381] width 125 height 22
type input "18,000"
click at [126, 429] on span "+ New Line Item" at bounding box center [120, 430] width 74 height 12
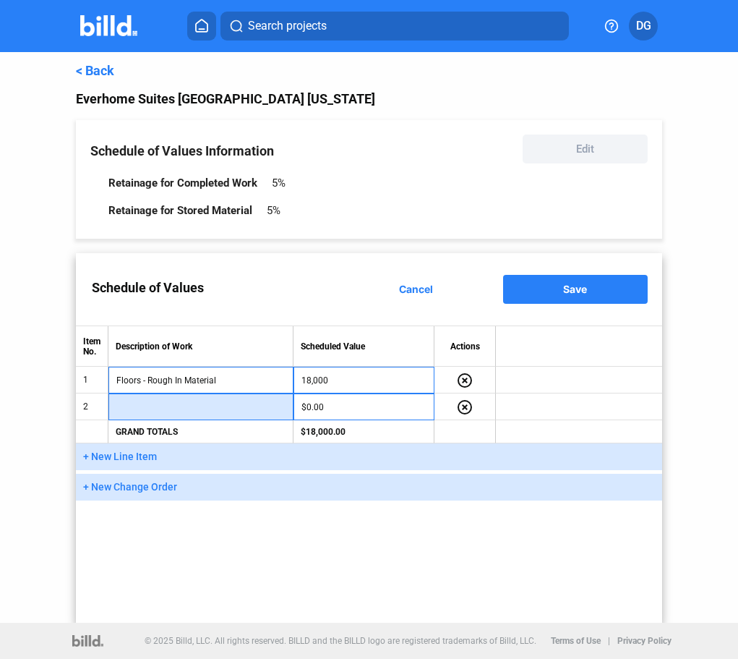
click at [151, 408] on input "text" at bounding box center [200, 407] width 169 height 22
type input "Floors - Rough In Labor"
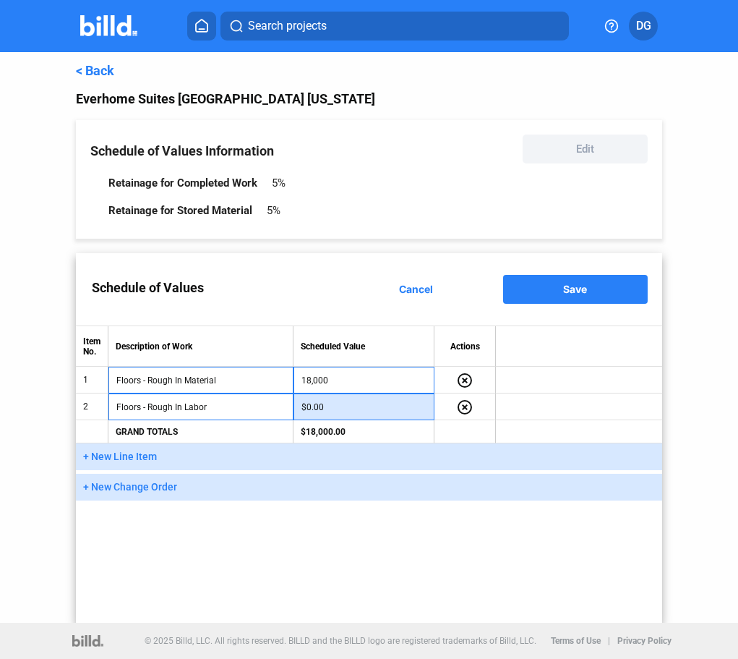
click at [342, 406] on input "$0.00" at bounding box center [364, 407] width 125 height 22
type input "13,000"
click at [135, 453] on span "+ New Line Item" at bounding box center [120, 457] width 74 height 12
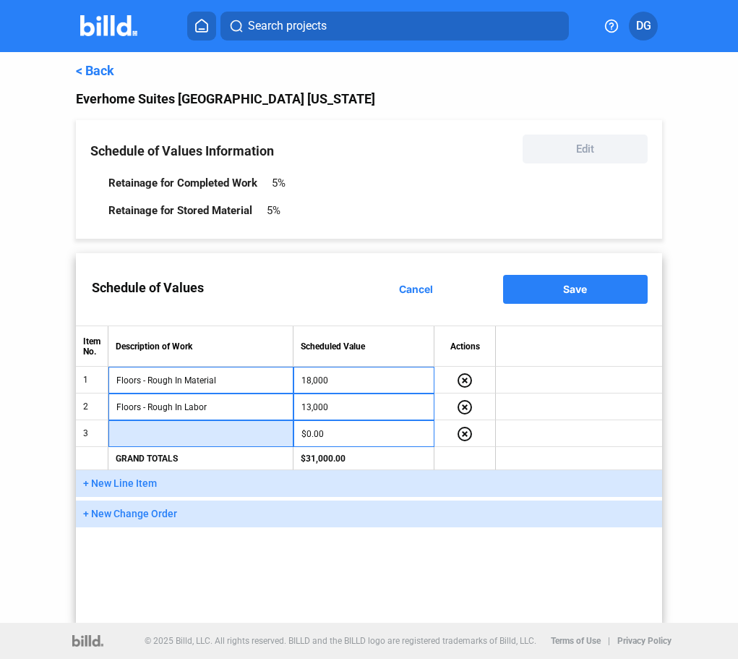
click at [168, 435] on input "text" at bounding box center [200, 434] width 169 height 22
type input "Floors - Finish Material"
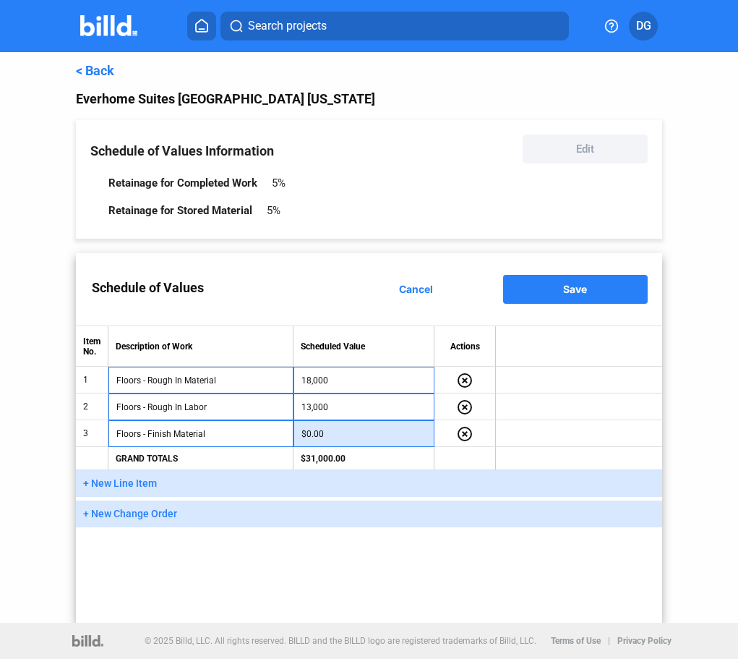
click at [325, 436] on input "$0.00" at bounding box center [364, 434] width 125 height 22
type input "5,000"
click at [122, 473] on button "+ New Line Item" at bounding box center [369, 483] width 586 height 27
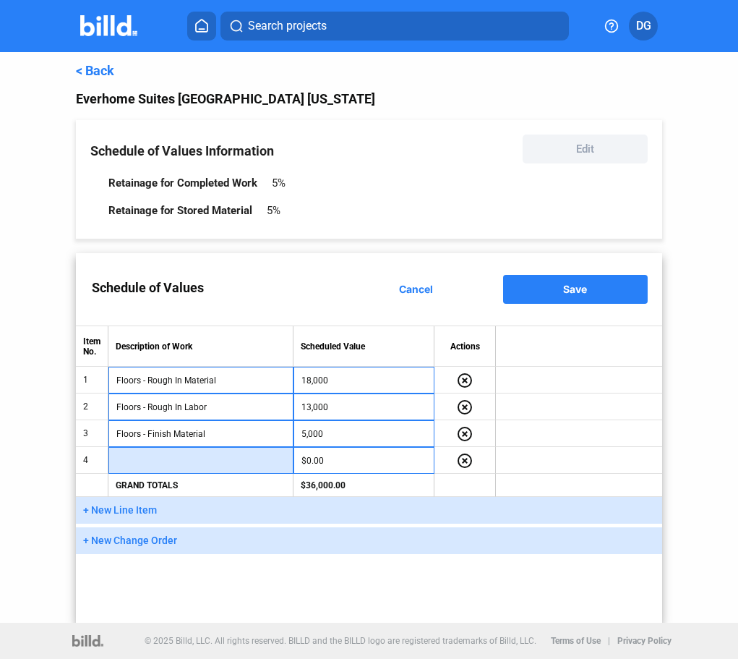
click at [149, 456] on input "text" at bounding box center [200, 461] width 169 height 22
type input "Floors - Finish Labor"
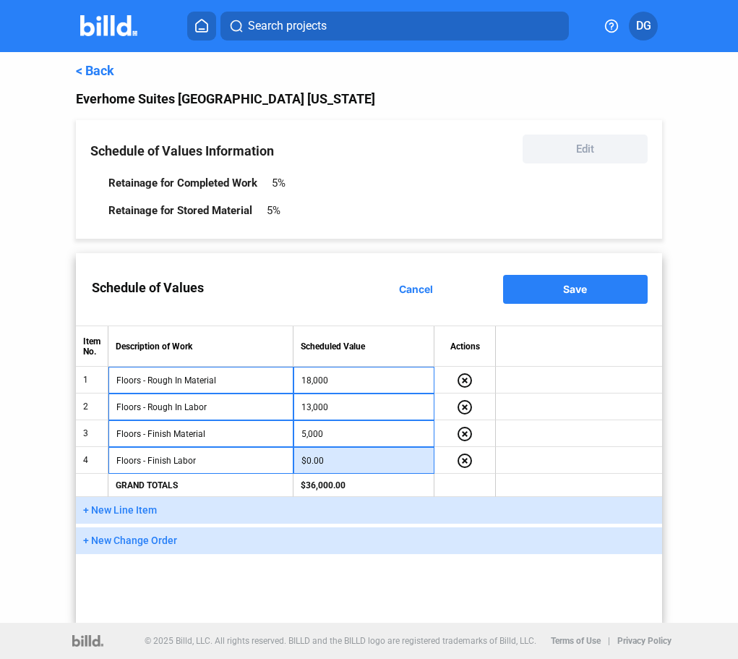
click at [354, 456] on input "$0.00" at bounding box center [364, 461] width 125 height 22
type input "6,000"
click at [124, 508] on span "+ New Line Item" at bounding box center [120, 510] width 74 height 12
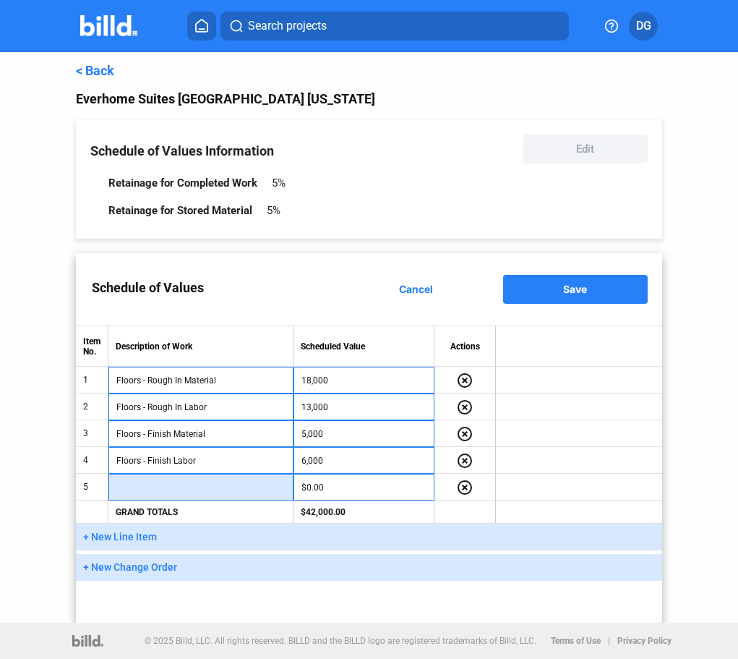
click at [168, 488] on input "text" at bounding box center [200, 488] width 169 height 22
type input "Closet Material"
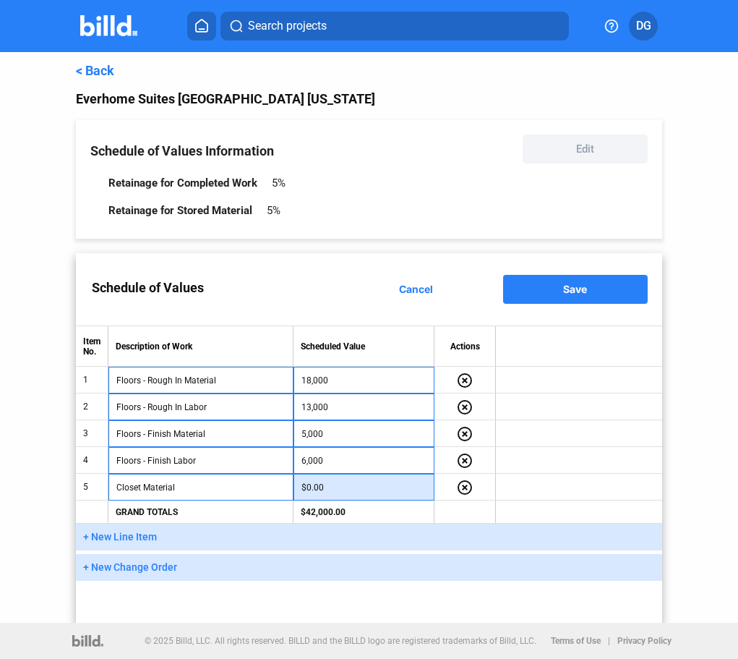
click at [347, 481] on input "$0.00" at bounding box center [364, 488] width 125 height 22
type input "4,000"
click at [124, 537] on span "+ New Line Item" at bounding box center [120, 537] width 74 height 12
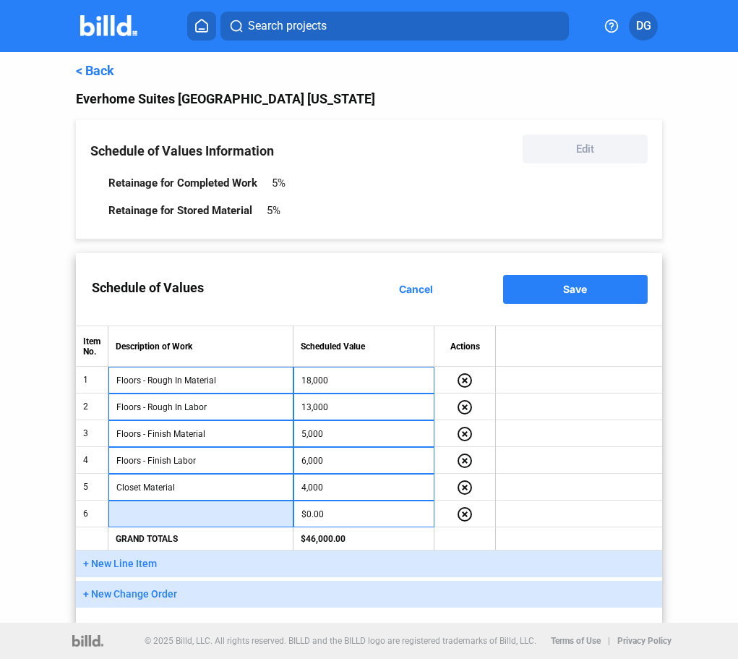
click at [151, 516] on input "text" at bounding box center [200, 514] width 169 height 22
type input "Closet Labor"
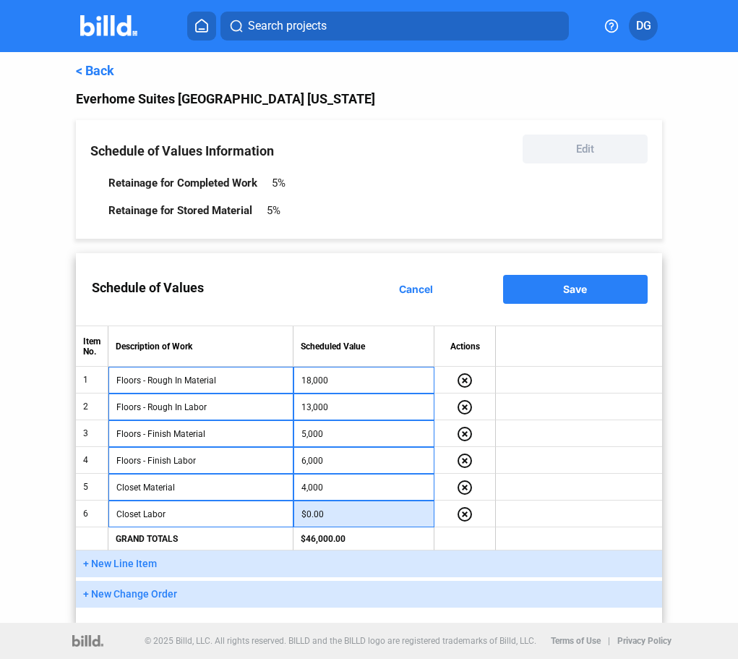
click at [334, 518] on input "$0.00" at bounding box center [364, 514] width 125 height 22
type input "3,000"
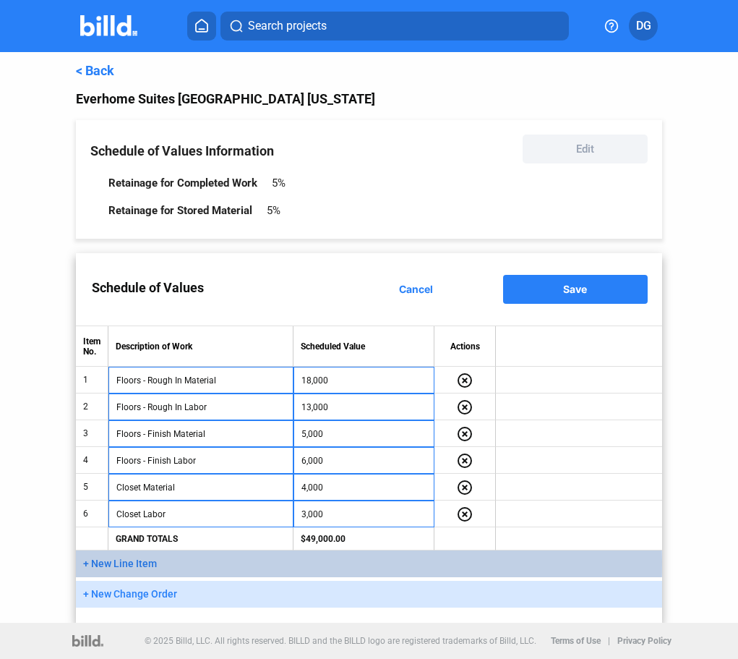
click at [136, 560] on span "+ New Line Item" at bounding box center [120, 564] width 74 height 12
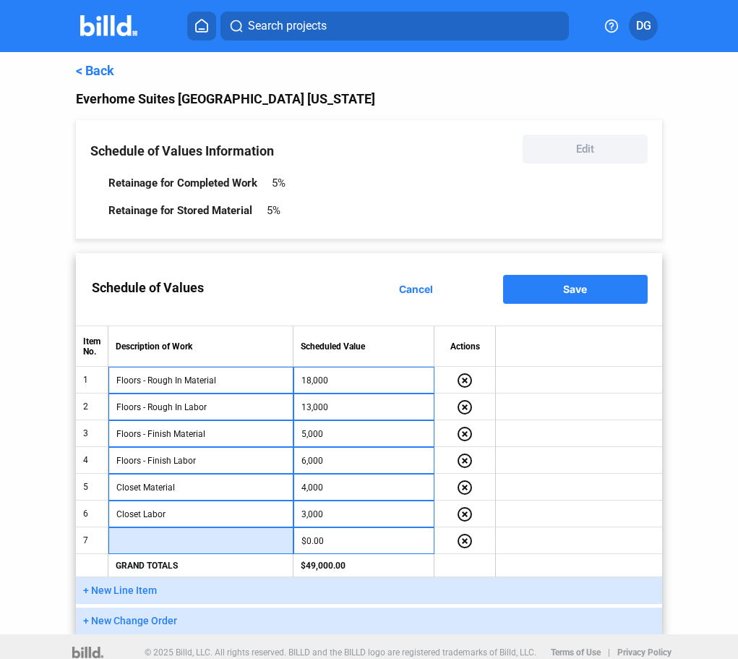
click at [145, 545] on input "text" at bounding box center [200, 541] width 169 height 22
type input "Certifications"
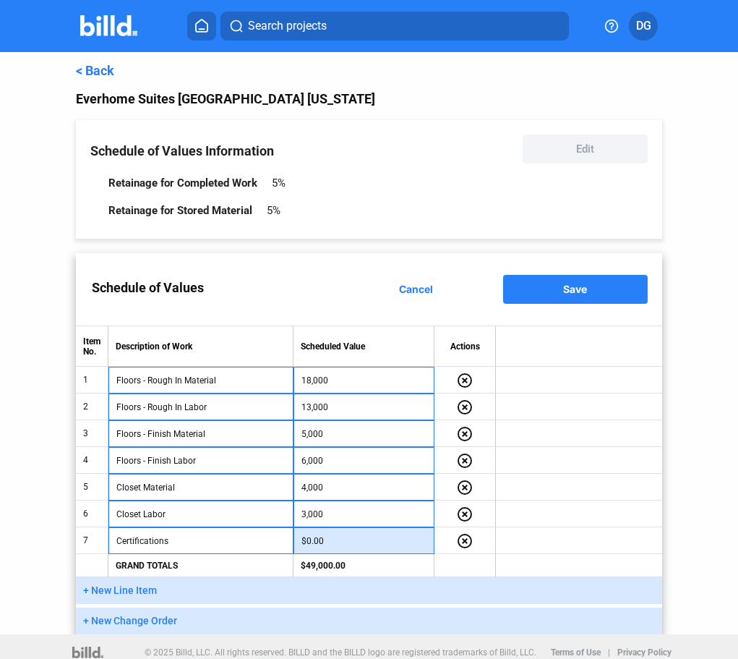
click at [345, 545] on input "$0.00" at bounding box center [364, 541] width 125 height 22
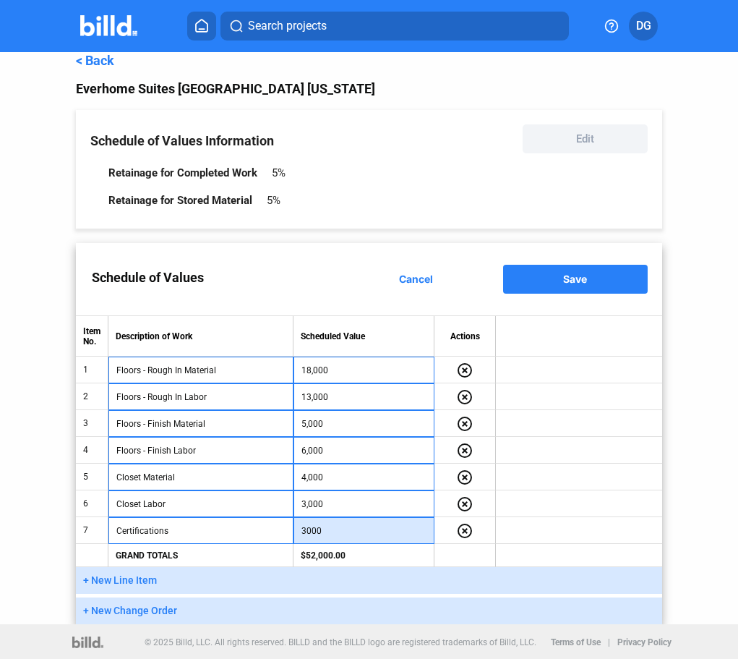
type input "3,000"
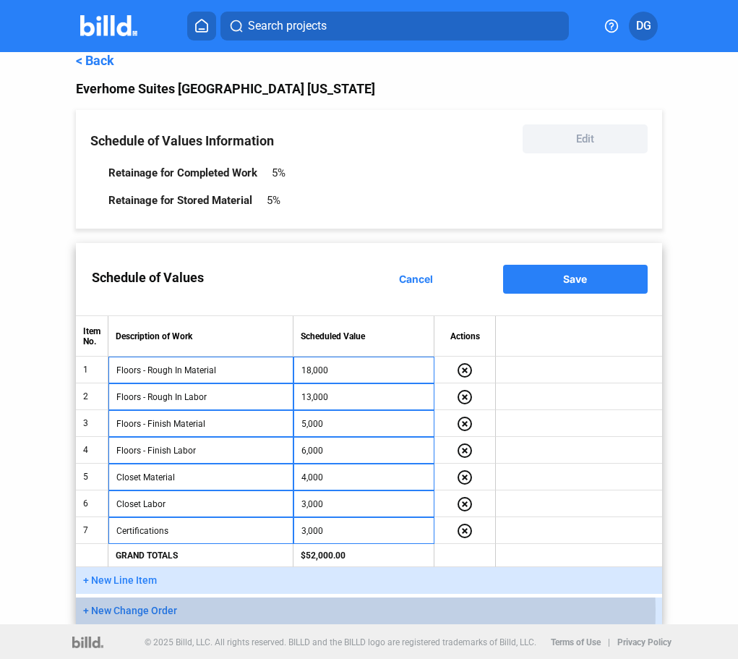
click at [131, 608] on span "+ New Change Order" at bounding box center [130, 611] width 94 height 12
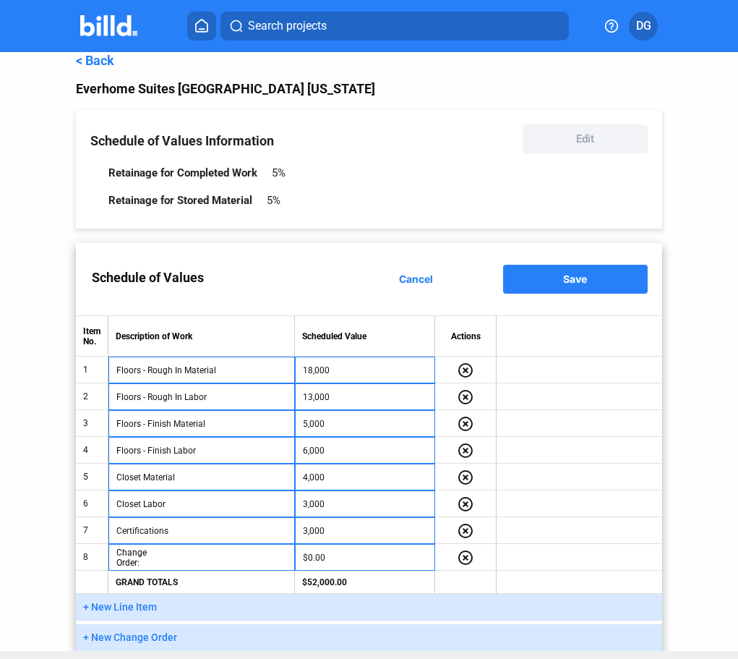
click at [154, 556] on span "Change Order:" at bounding box center [140, 558] width 49 height 22
type input "Add'l Closet Material and Labor"
click at [390, 554] on input "$0.00" at bounding box center [365, 558] width 125 height 22
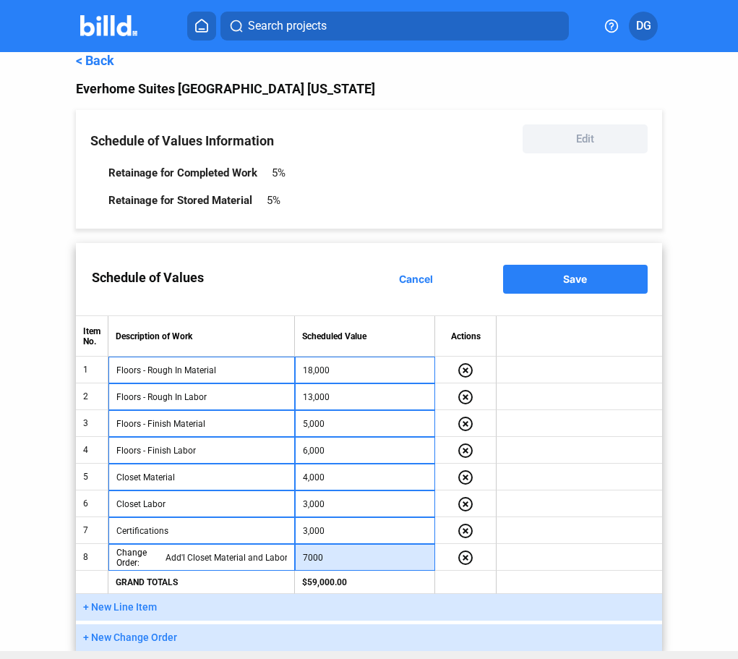
type input "7,000"
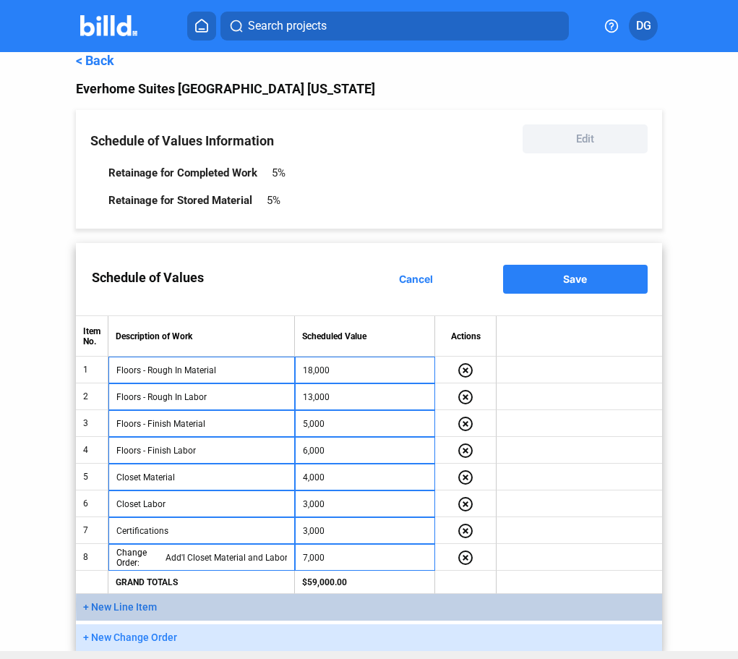
click at [538, 603] on button "+ New Line Item" at bounding box center [369, 607] width 586 height 27
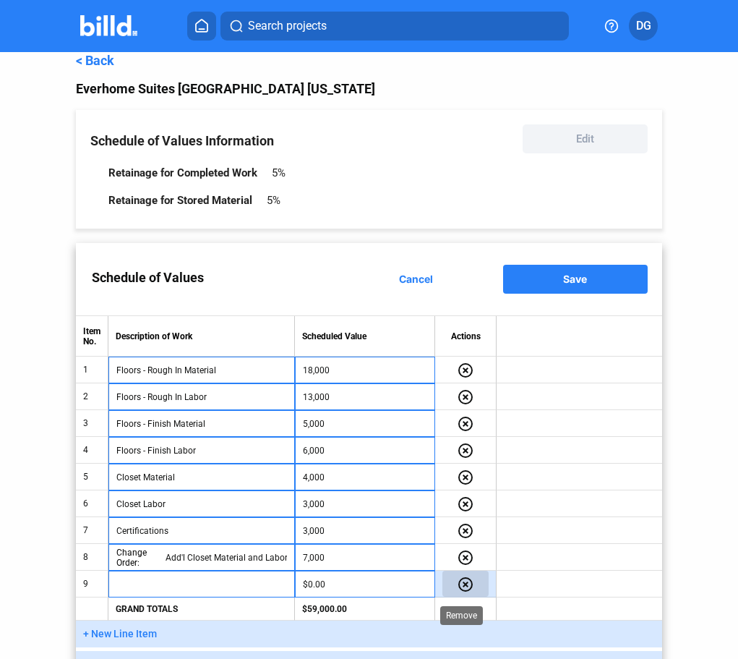
click at [463, 577] on mat-icon "highlight_remove" at bounding box center [465, 584] width 17 height 17
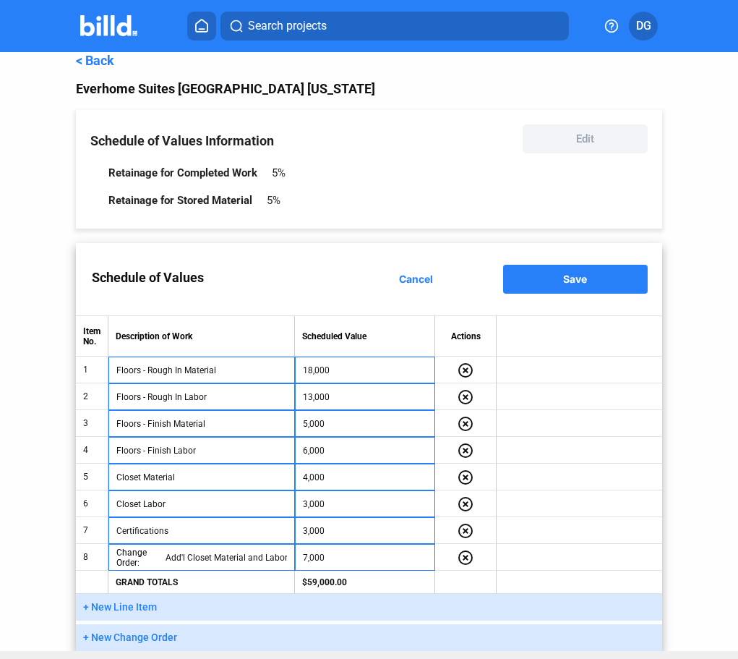
scroll to position [37, 0]
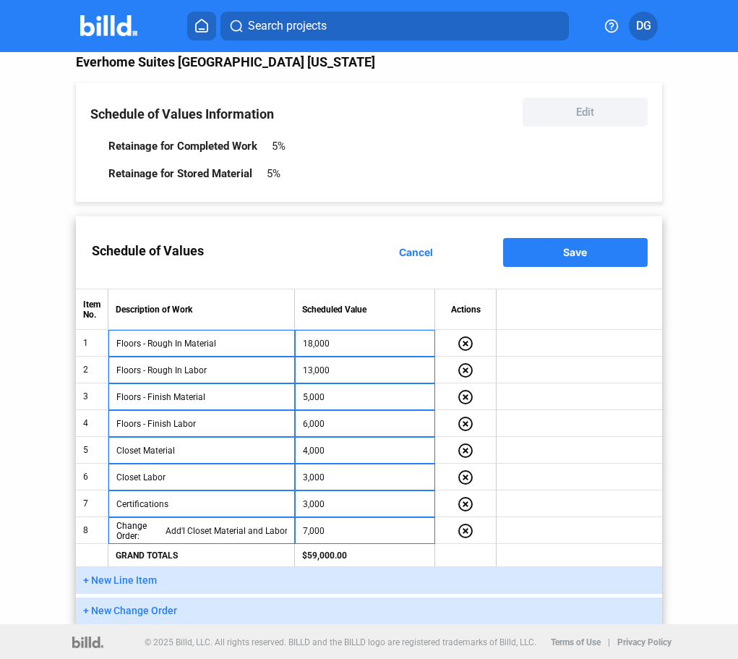
click at [564, 247] on span "Save" at bounding box center [575, 252] width 24 height 12
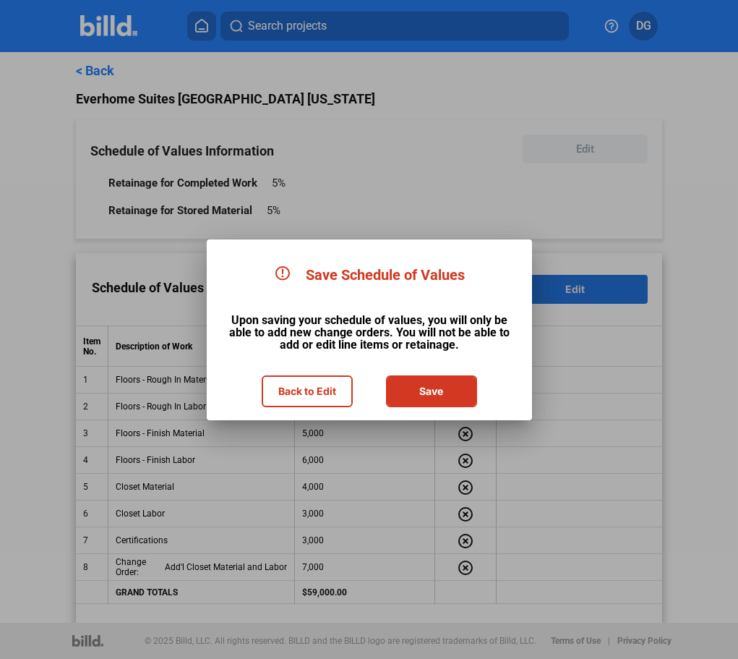
scroll to position [0, 0]
click at [417, 388] on button "Save" at bounding box center [432, 391] width 88 height 29
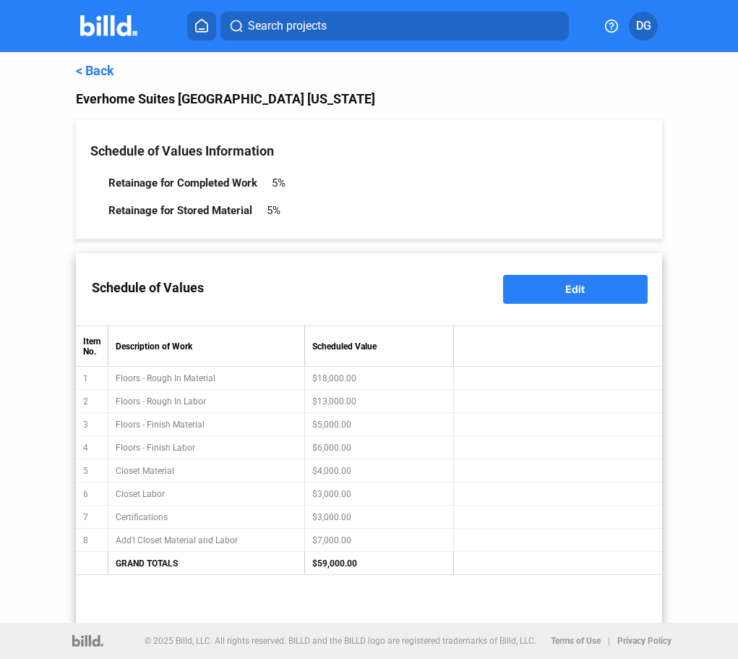
click at [101, 71] on link "< Back" at bounding box center [95, 70] width 38 height 15
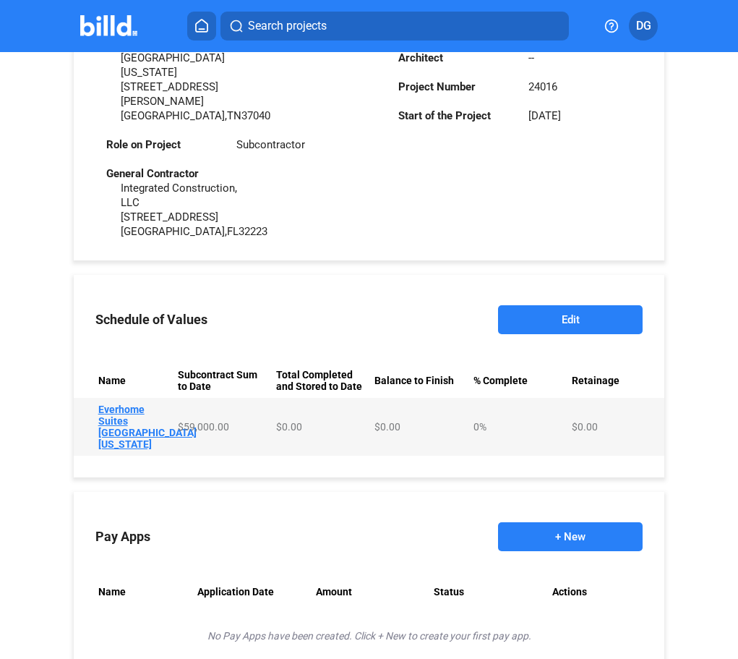
scroll to position [491, 0]
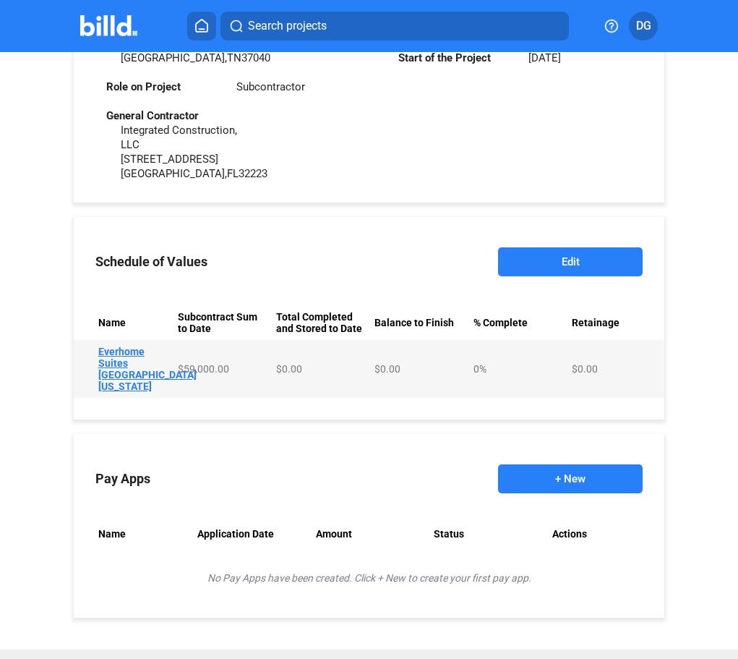
click at [565, 464] on button "+ New" at bounding box center [570, 478] width 145 height 29
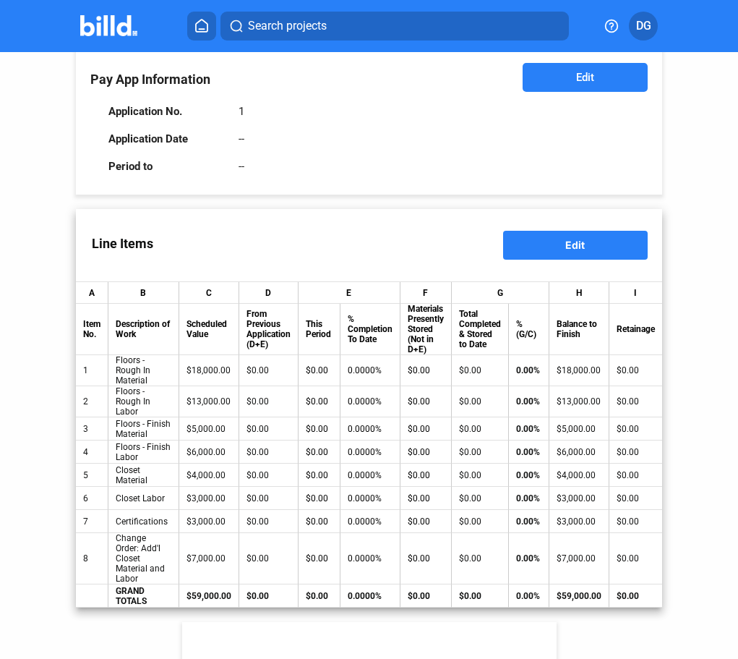
scroll to position [60, 0]
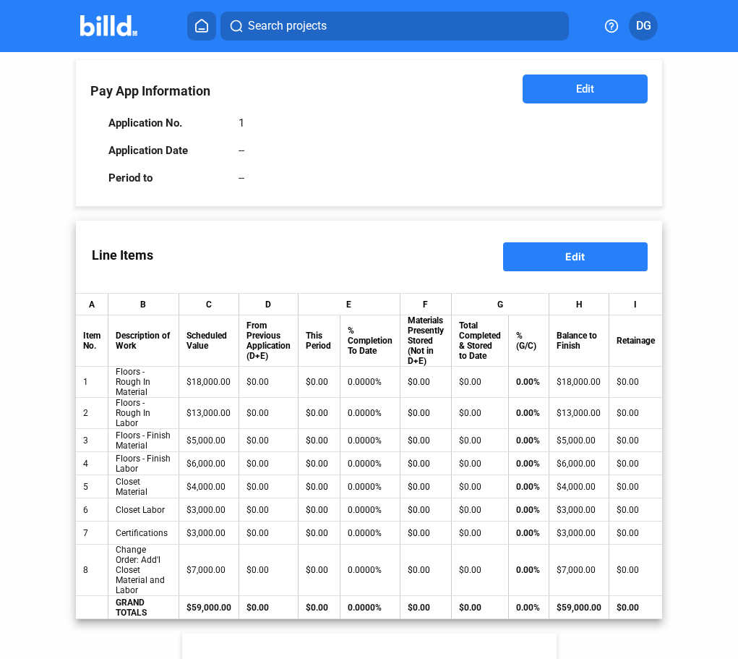
click at [272, 373] on td "$0.00" at bounding box center [268, 382] width 59 height 31
click at [250, 378] on div "$0.00" at bounding box center [269, 382] width 44 height 10
click at [585, 251] on button "Edit" at bounding box center [575, 256] width 145 height 29
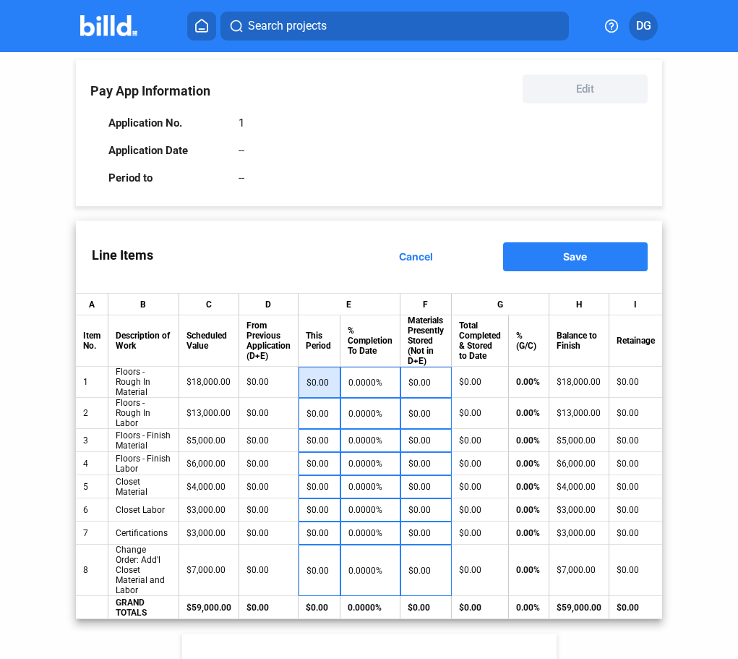
click at [310, 388] on input "$0.00" at bounding box center [320, 383] width 26 height 22
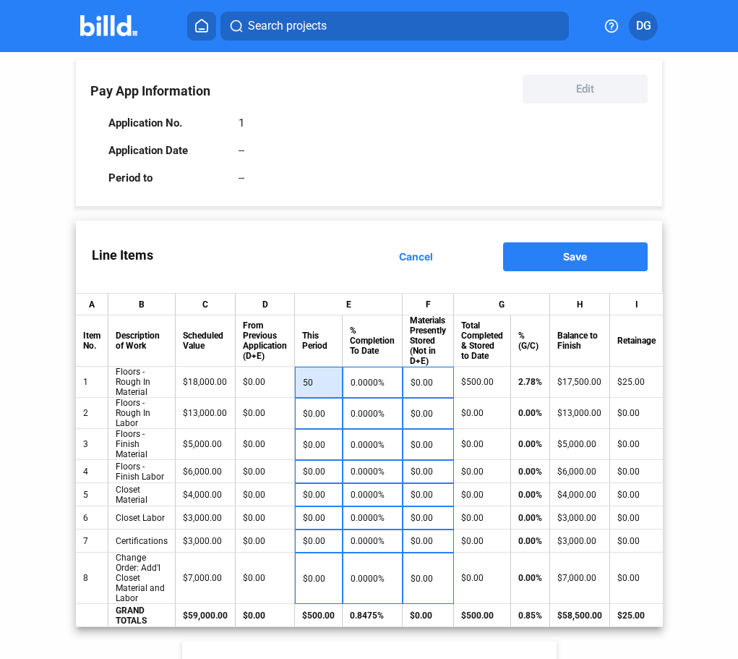
type input "5"
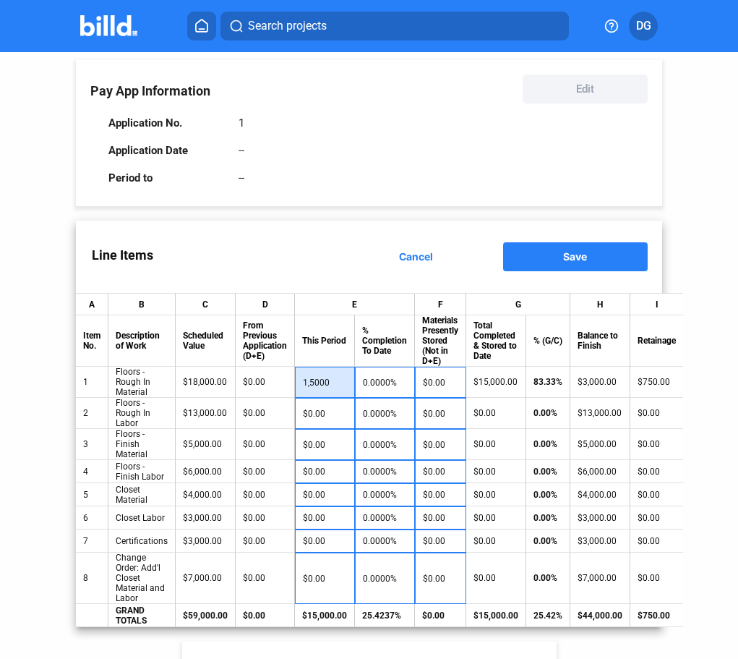
type input "15,000"
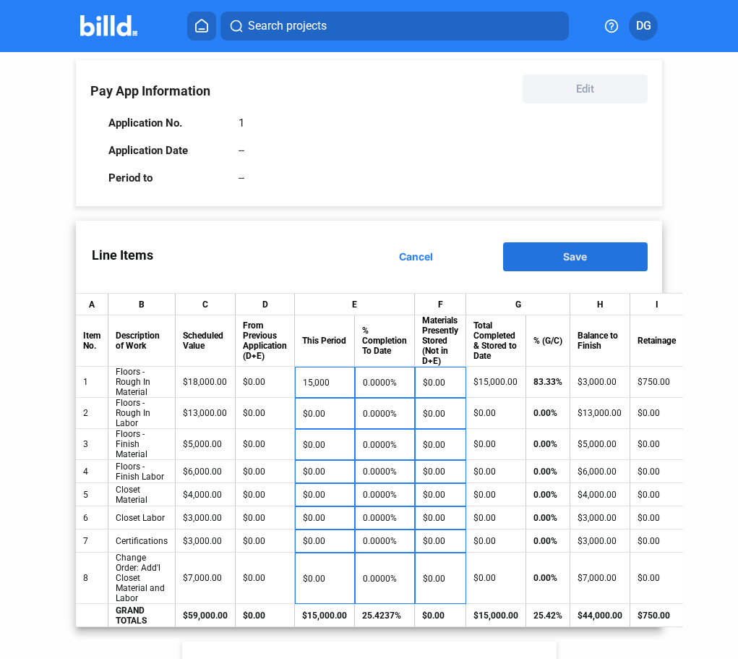
click at [566, 254] on span "Save" at bounding box center [575, 256] width 24 height 12
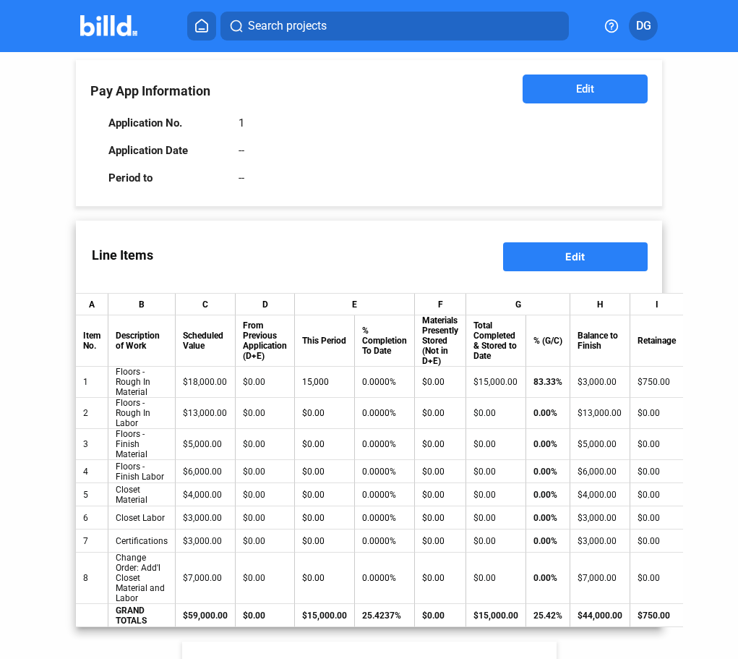
click at [576, 90] on span "Edit" at bounding box center [585, 89] width 18 height 14
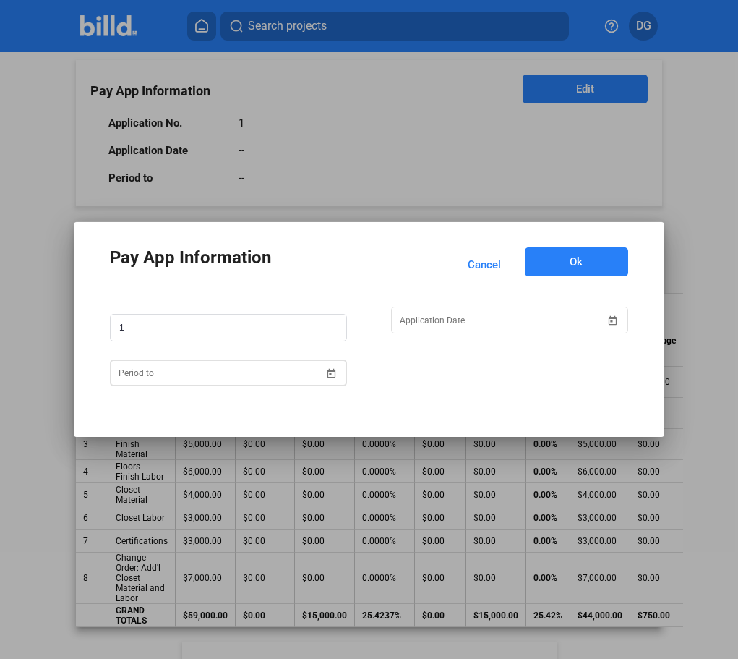
click at [329, 374] on span "Open calendar" at bounding box center [332, 364] width 35 height 35
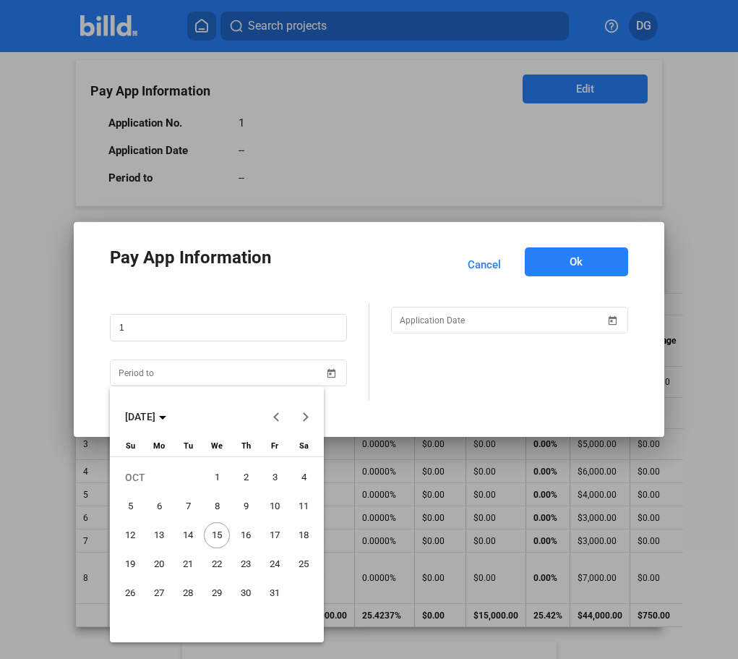
click at [273, 417] on span "Previous month" at bounding box center [277, 416] width 35 height 35
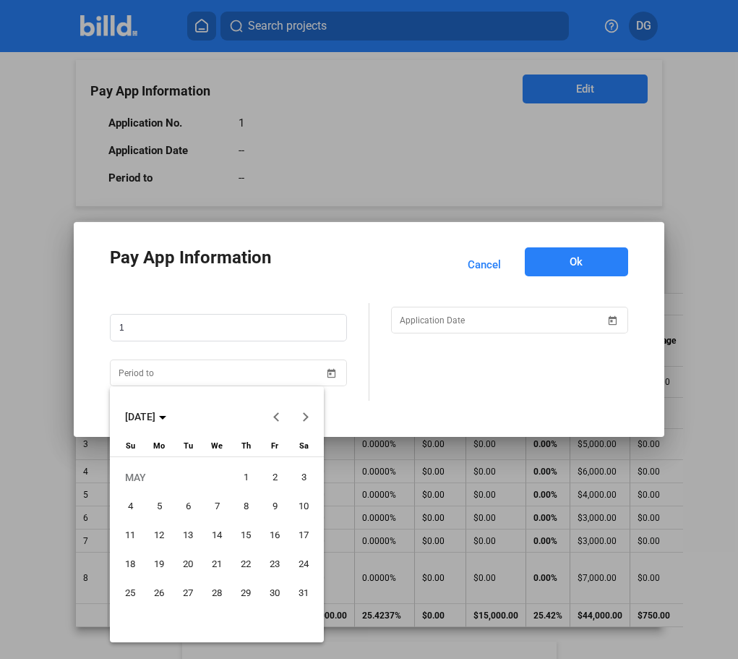
click at [301, 596] on span "31" at bounding box center [304, 593] width 26 height 26
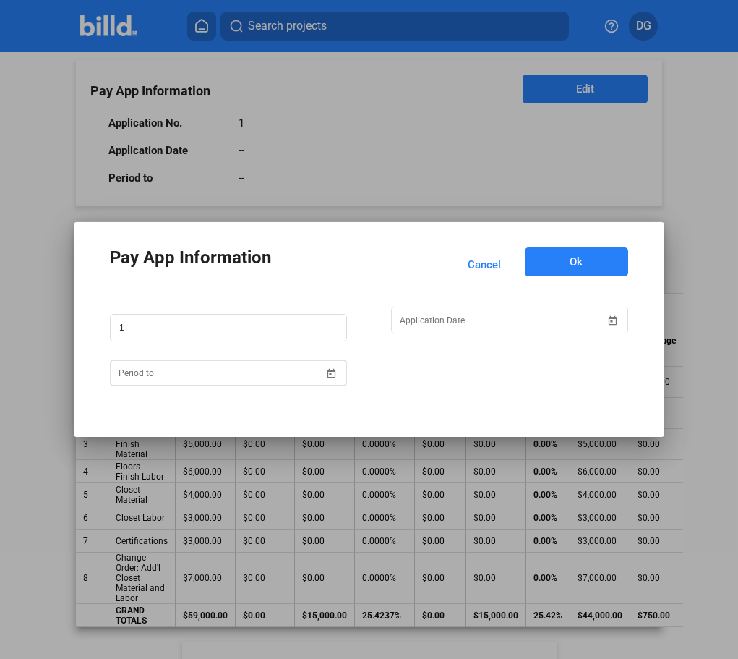
click at [333, 371] on span "Open calendar" at bounding box center [332, 364] width 35 height 35
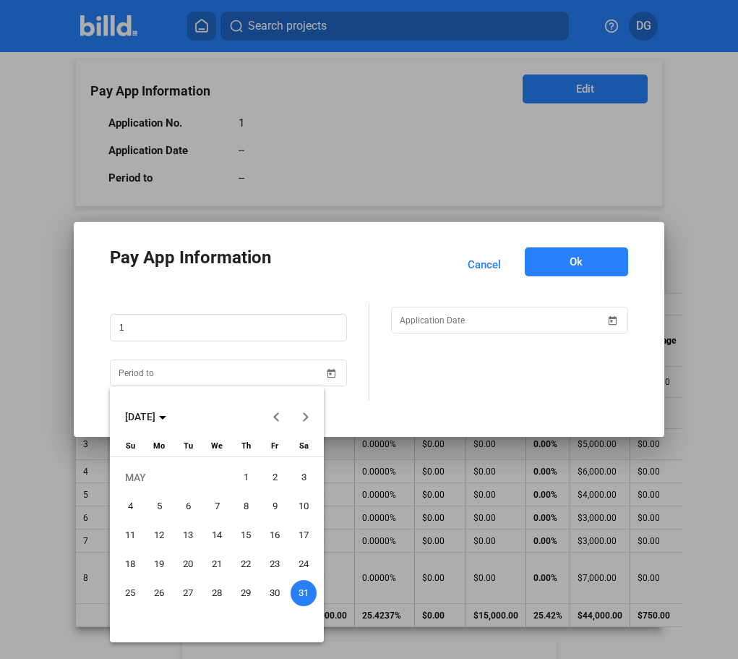
click at [161, 594] on span "26" at bounding box center [159, 593] width 26 height 26
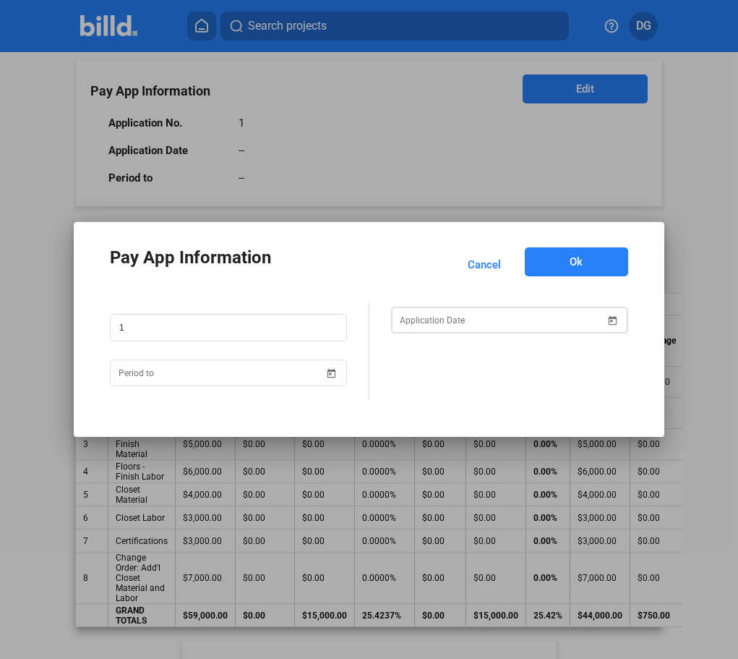
click at [576, 327] on div "Pay App Information Cancel Ok 1" at bounding box center [369, 329] width 738 height 659
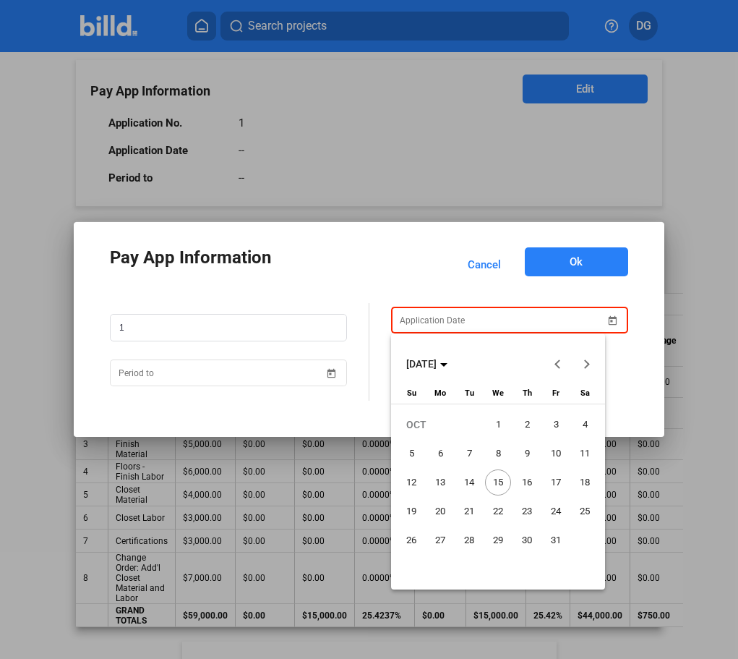
click at [559, 361] on button "Previous month" at bounding box center [558, 363] width 29 height 29
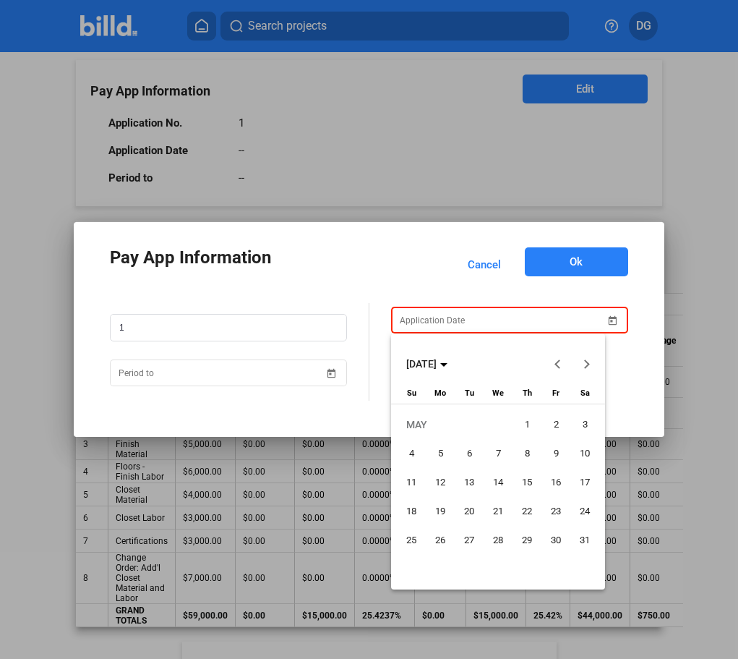
click at [559, 361] on button "Previous month" at bounding box center [558, 363] width 29 height 29
click at [589, 363] on button "Next month" at bounding box center [587, 363] width 29 height 29
click at [581, 540] on span "31" at bounding box center [585, 540] width 26 height 26
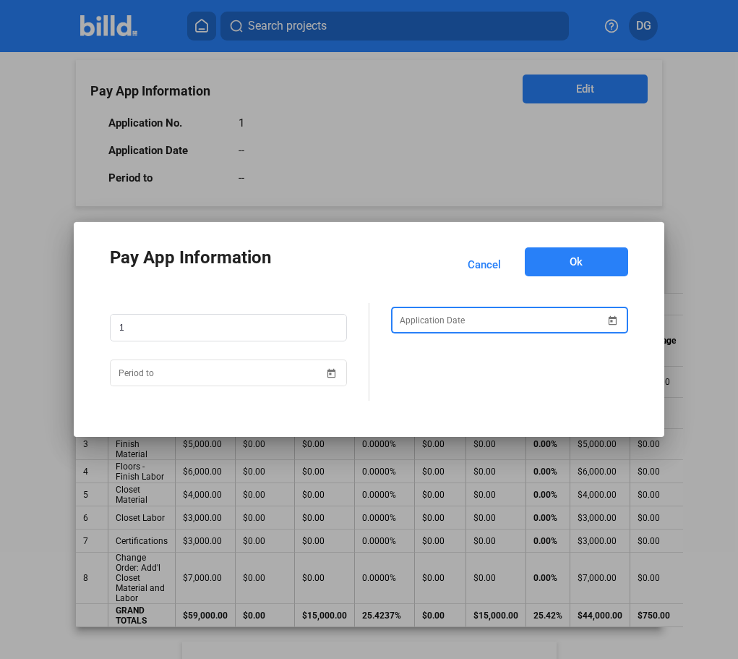
click at [571, 255] on span "Ok" at bounding box center [576, 262] width 13 height 14
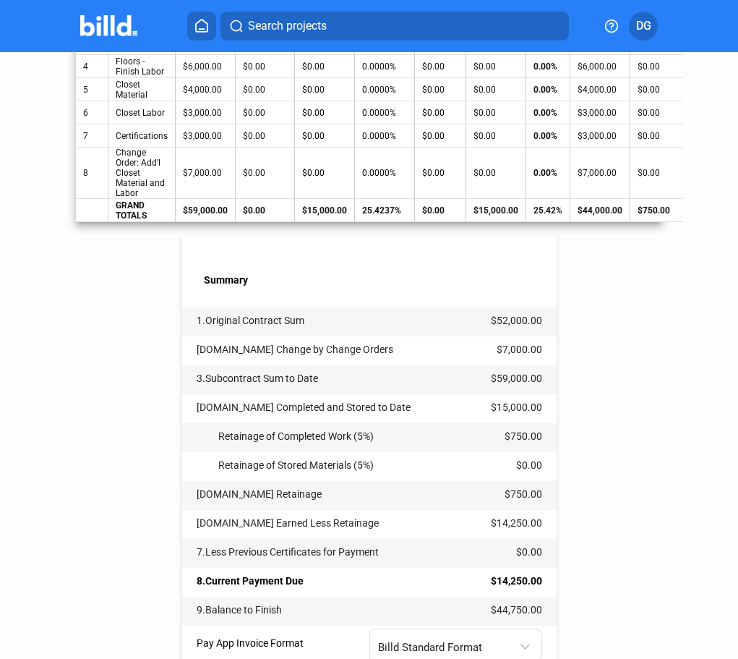
scroll to position [574, 0]
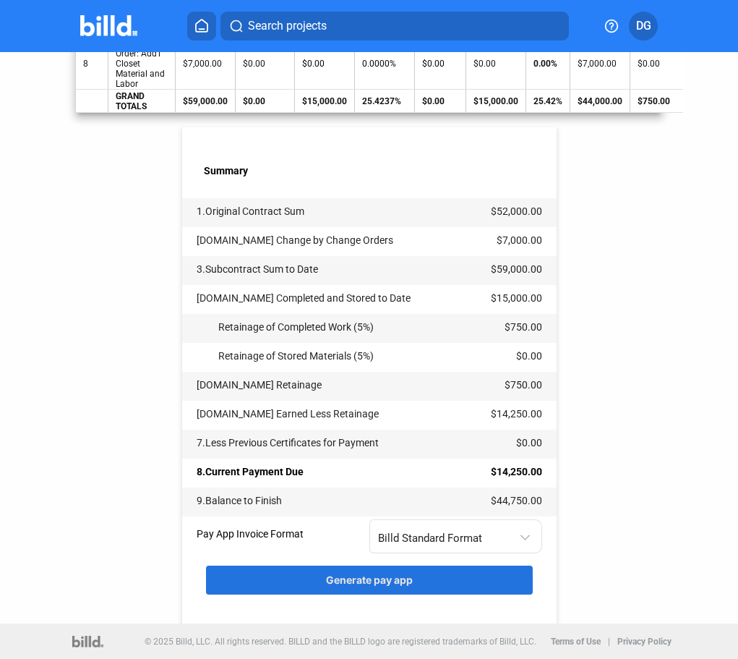
click at [354, 587] on button "Generate pay app" at bounding box center [369, 580] width 327 height 29
